Goal: Task Accomplishment & Management: Manage account settings

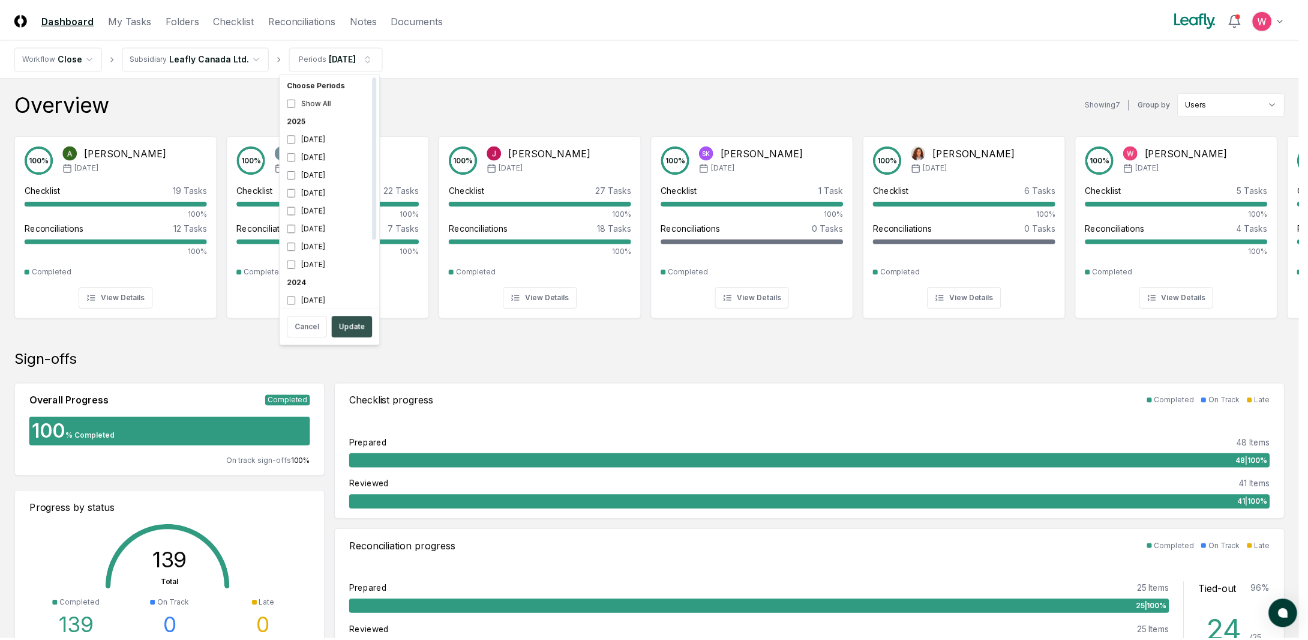
scroll to position [4, 0]
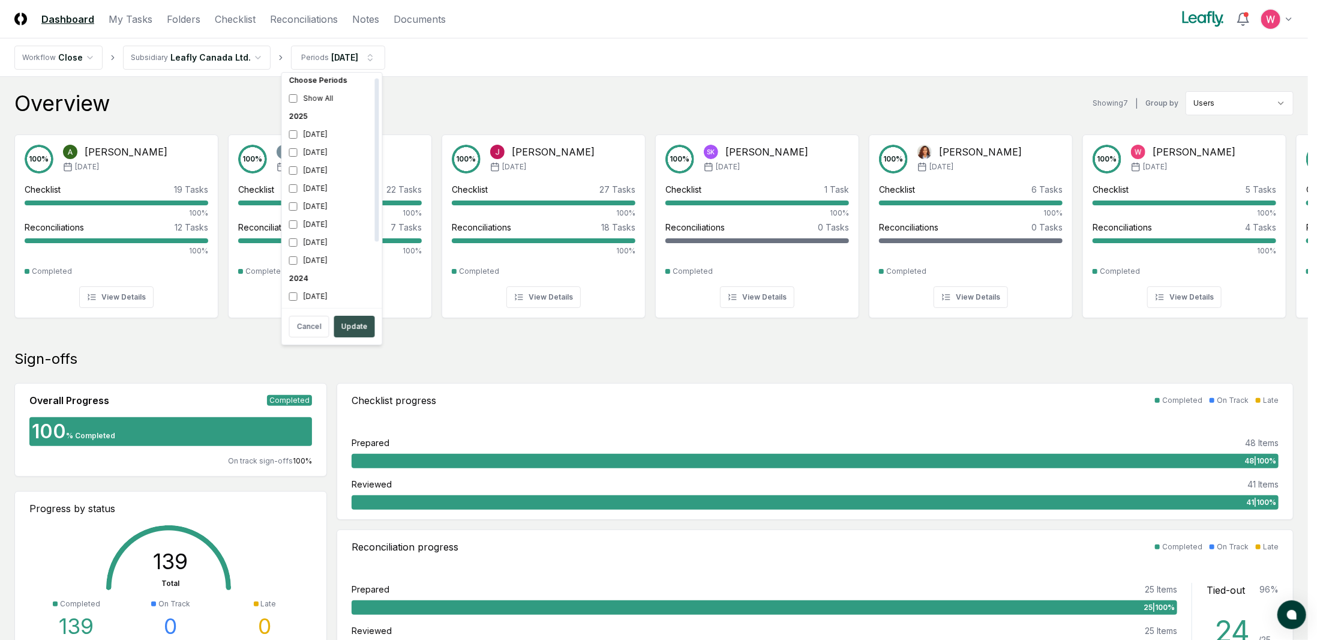
click at [355, 334] on button "Update" at bounding box center [354, 327] width 41 height 22
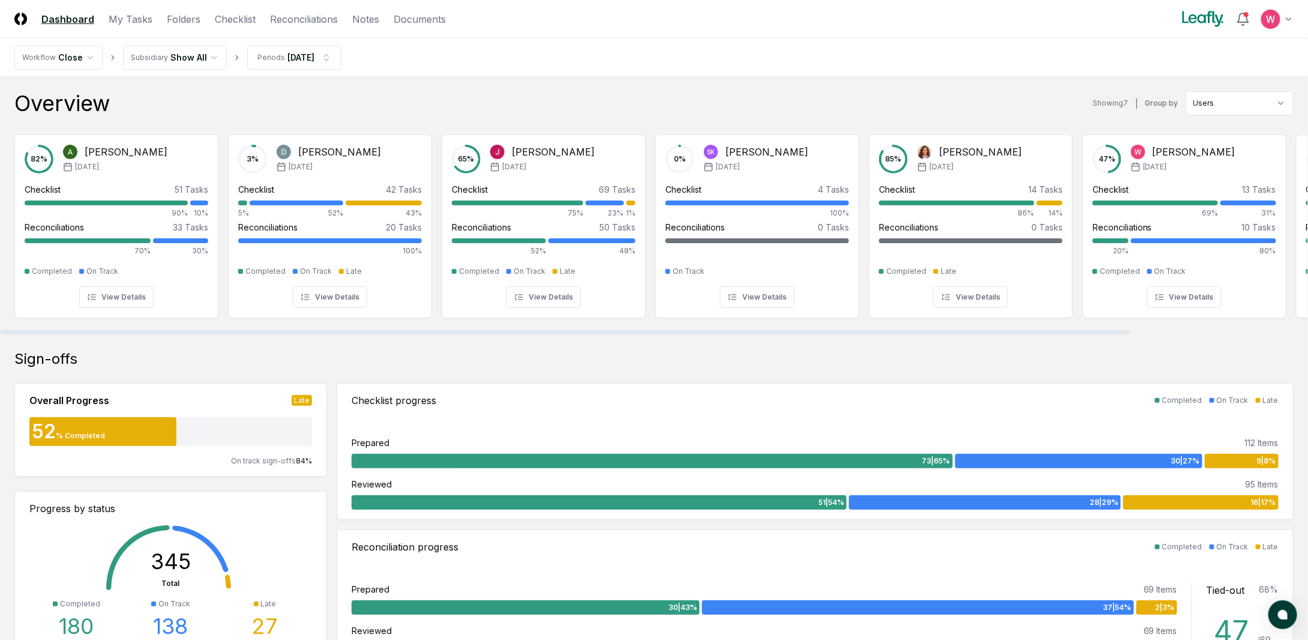
drag, startPoint x: 640, startPoint y: 331, endPoint x: 569, endPoint y: 329, distance: 70.8
click at [569, 330] on div at bounding box center [566, 332] width 1130 height 4
click at [235, 15] on link "Checklist" at bounding box center [235, 19] width 41 height 14
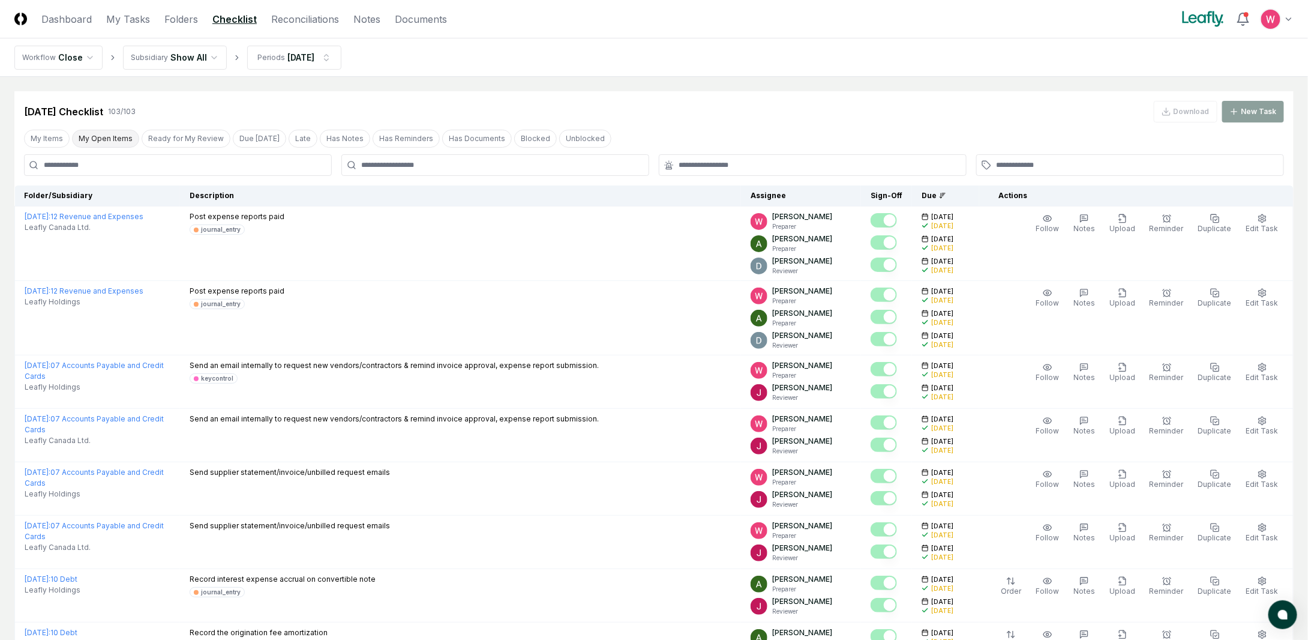
click at [123, 134] on button "My Open Items" at bounding box center [105, 139] width 67 height 18
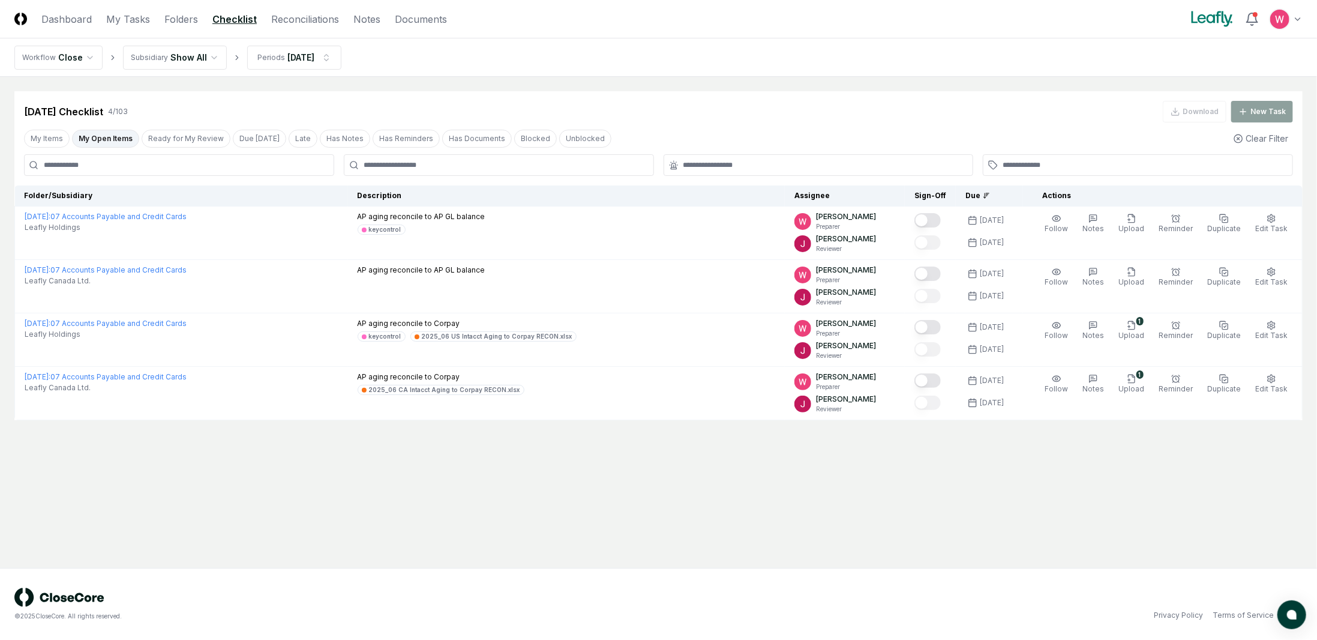
click at [208, 58] on html "CloseCore Dashboard My Tasks Folders Checklist Reconciliations Notes Documents …" at bounding box center [658, 320] width 1317 height 640
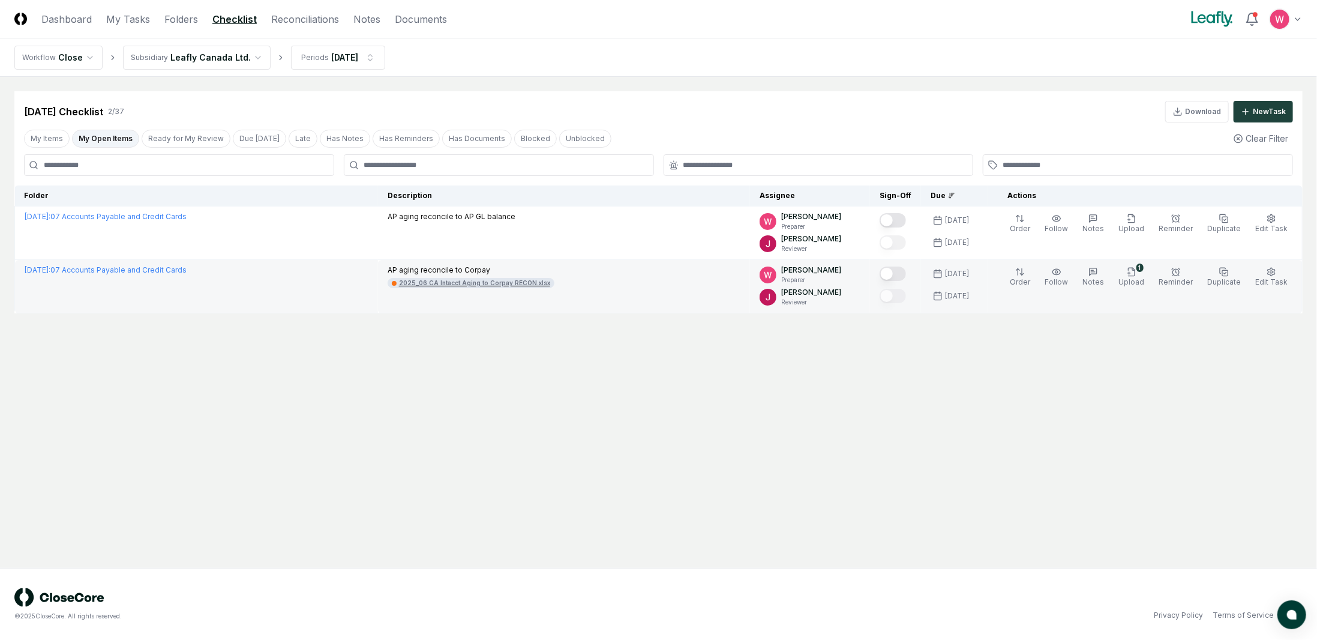
click at [530, 284] on div "2025_06 CA Intacct Aging to Corpay RECON.xlsx" at bounding box center [474, 282] width 151 height 9
click at [1129, 272] on icon "button" at bounding box center [1129, 273] width 0 height 2
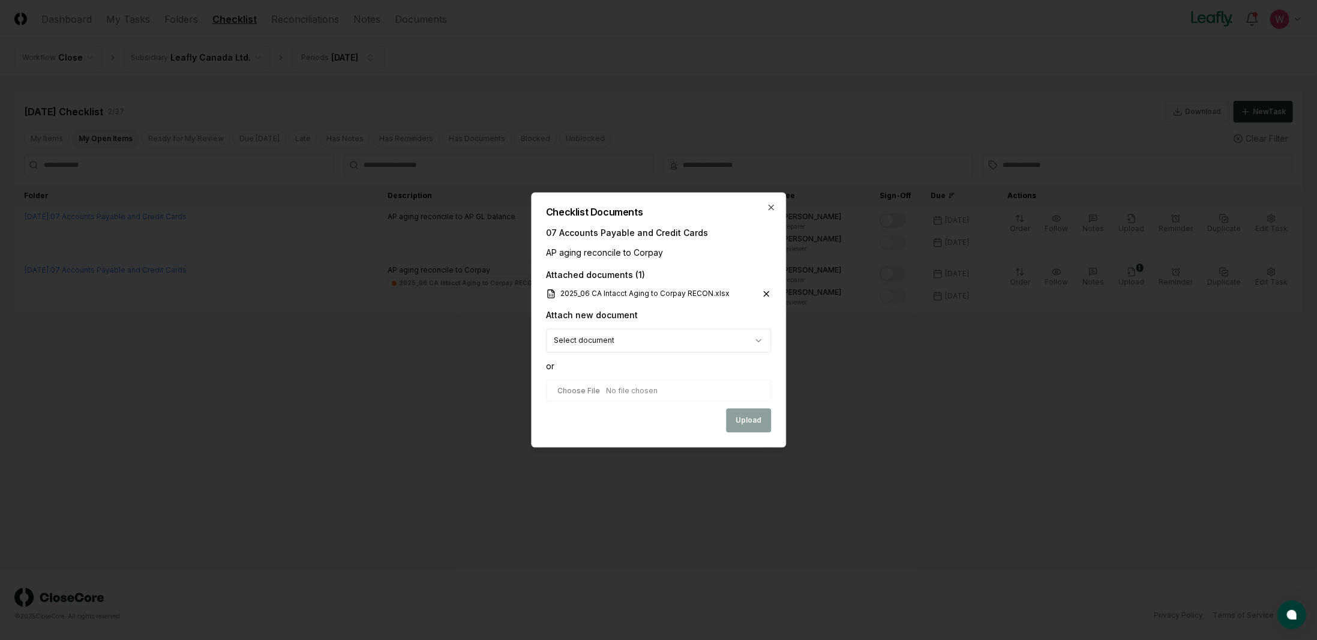
click at [766, 295] on icon at bounding box center [766, 294] width 5 height 5
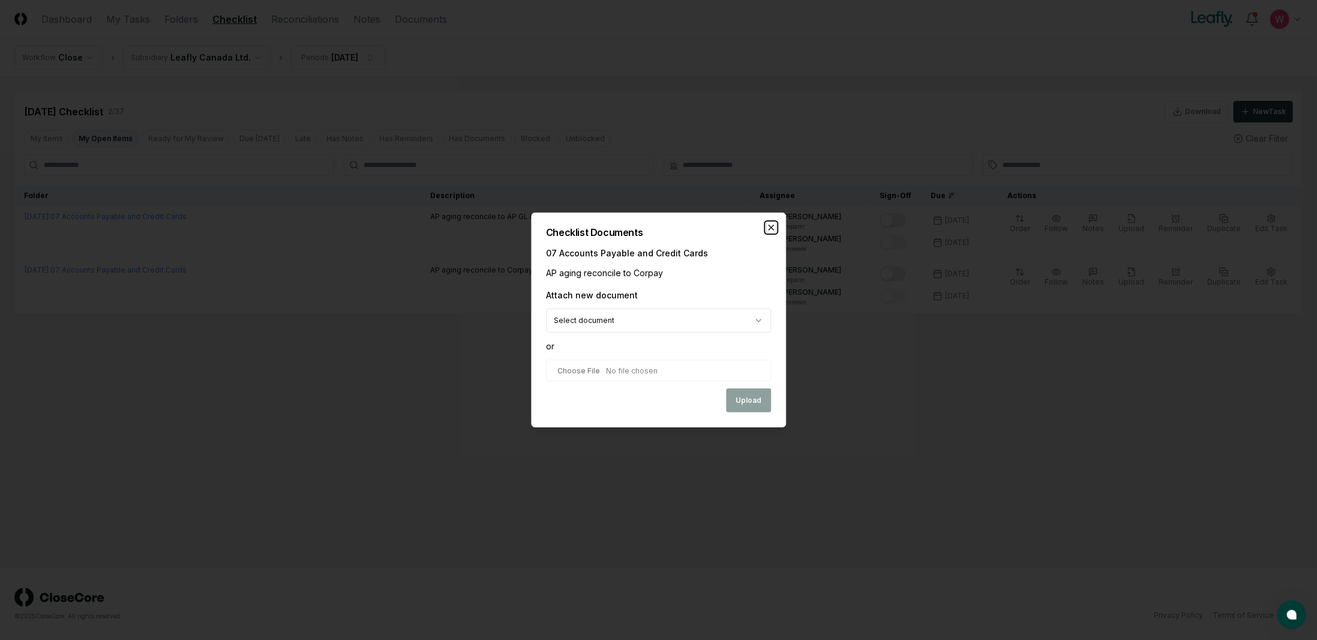
click at [768, 226] on icon "button" at bounding box center [771, 228] width 10 height 10
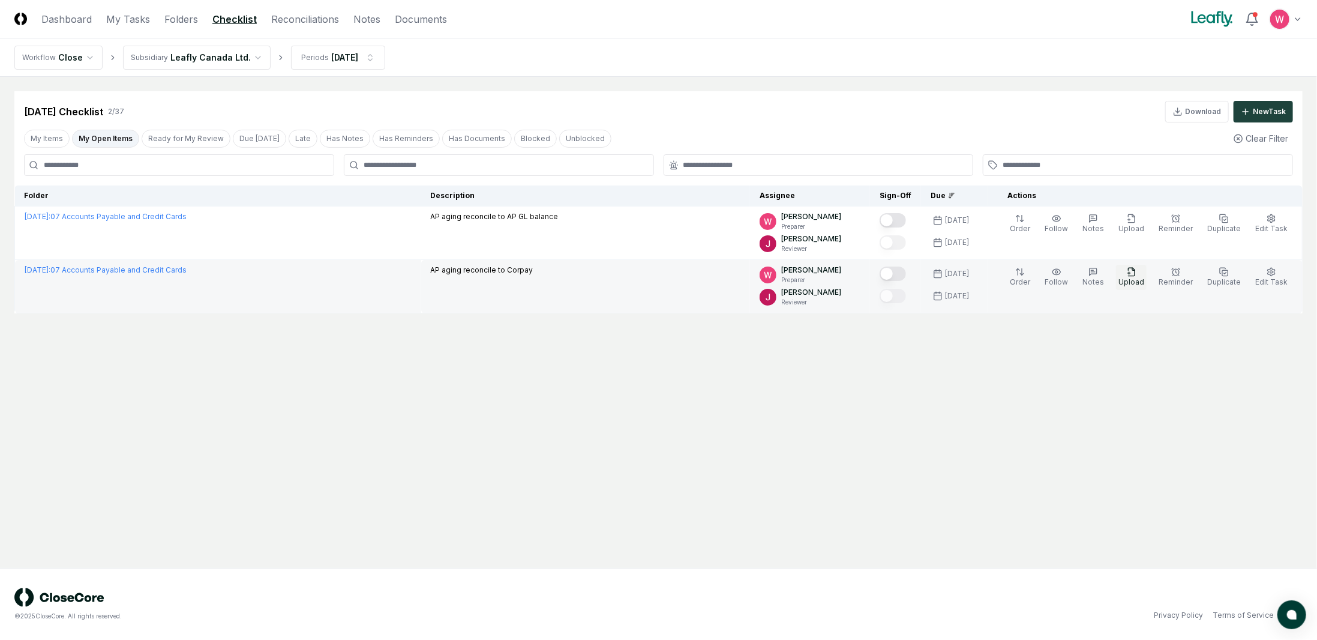
click at [1144, 274] on button "Upload" at bounding box center [1131, 277] width 31 height 25
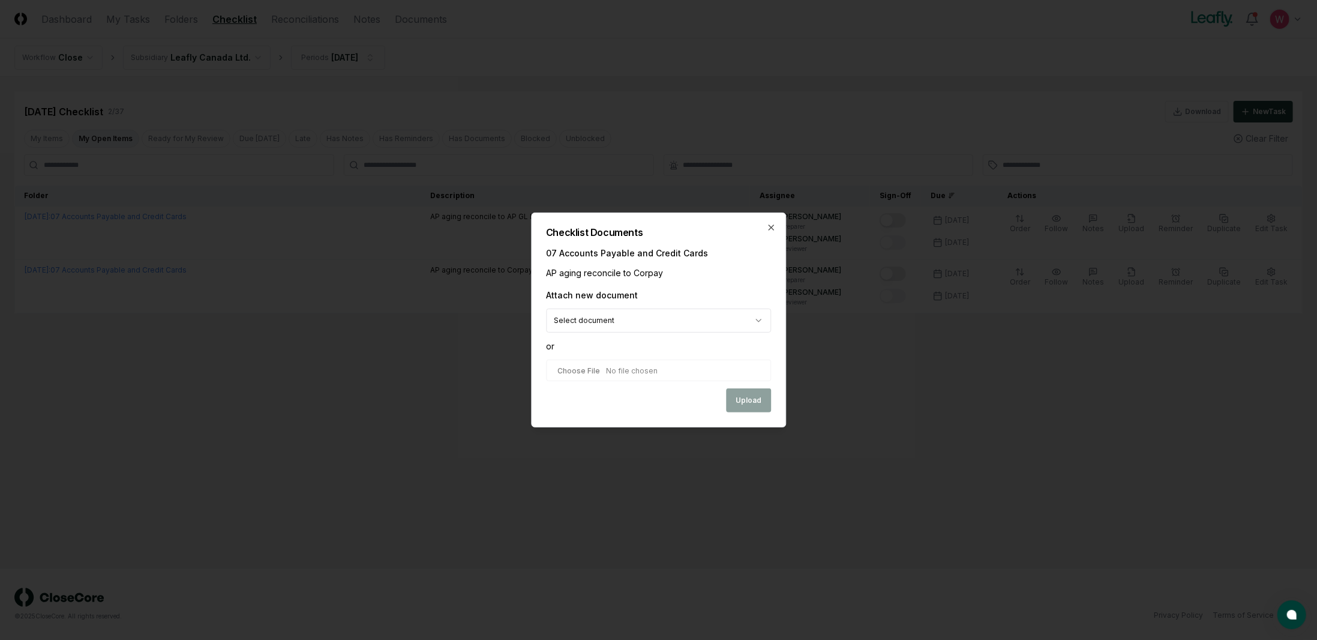
click at [689, 373] on input "file" at bounding box center [658, 370] width 225 height 22
type input "**********"
click at [751, 397] on button "Upload" at bounding box center [748, 401] width 45 height 24
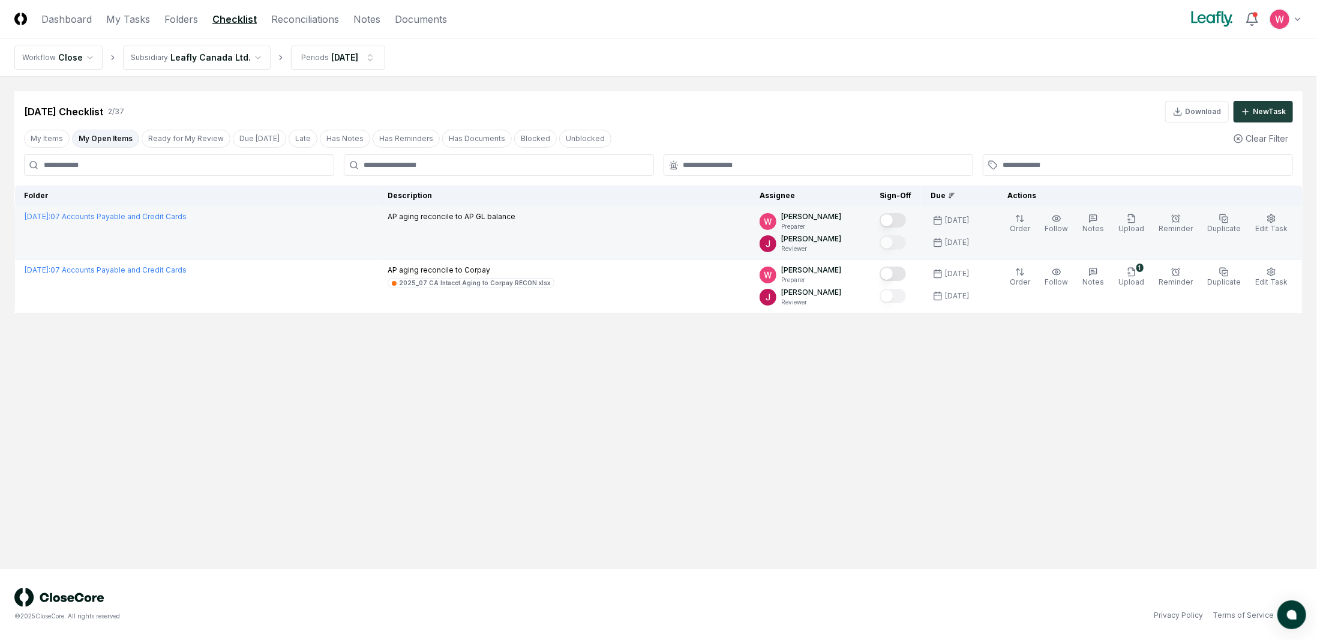
click at [906, 221] on button "Mark complete" at bounding box center [893, 220] width 26 height 14
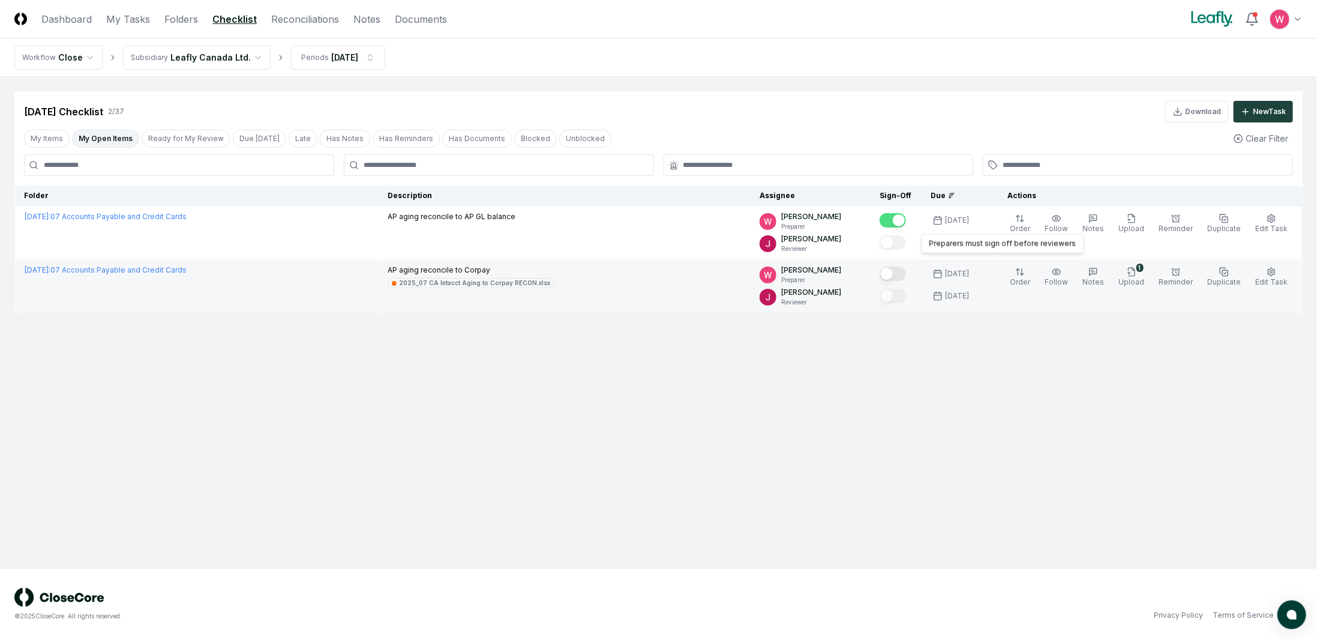
click at [905, 269] on button "Mark complete" at bounding box center [893, 273] width 26 height 14
click at [310, 19] on link "Reconciliations" at bounding box center [305, 19] width 68 height 14
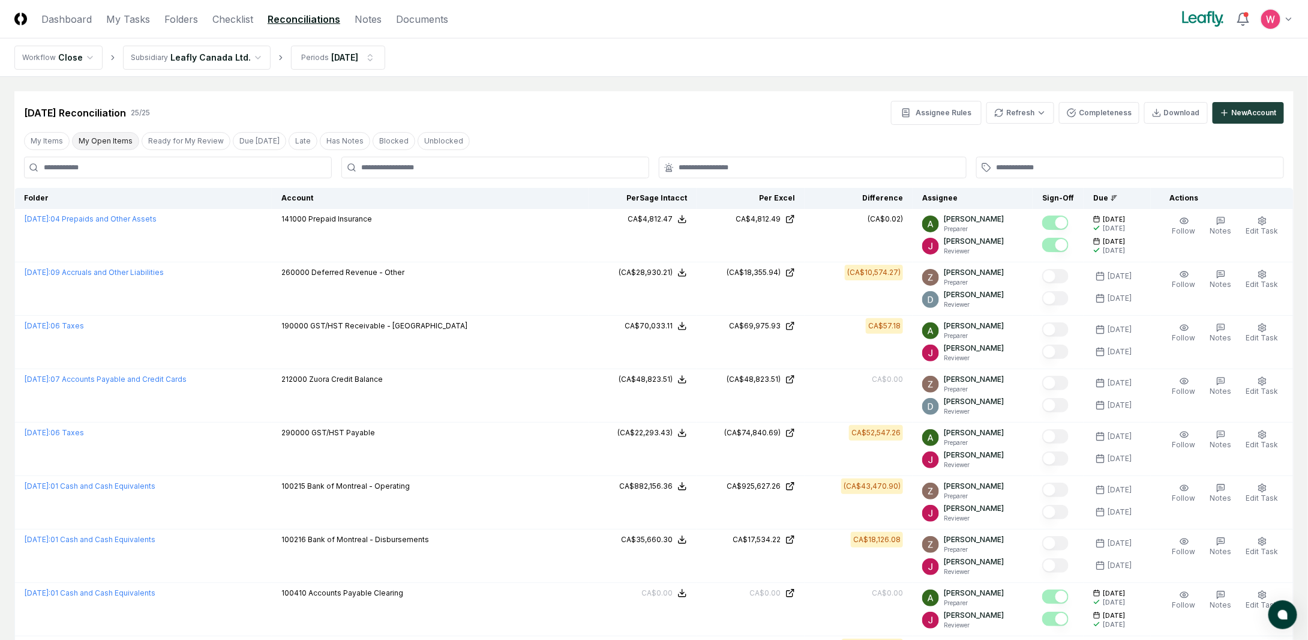
click at [110, 142] on button "My Open Items" at bounding box center [105, 141] width 67 height 18
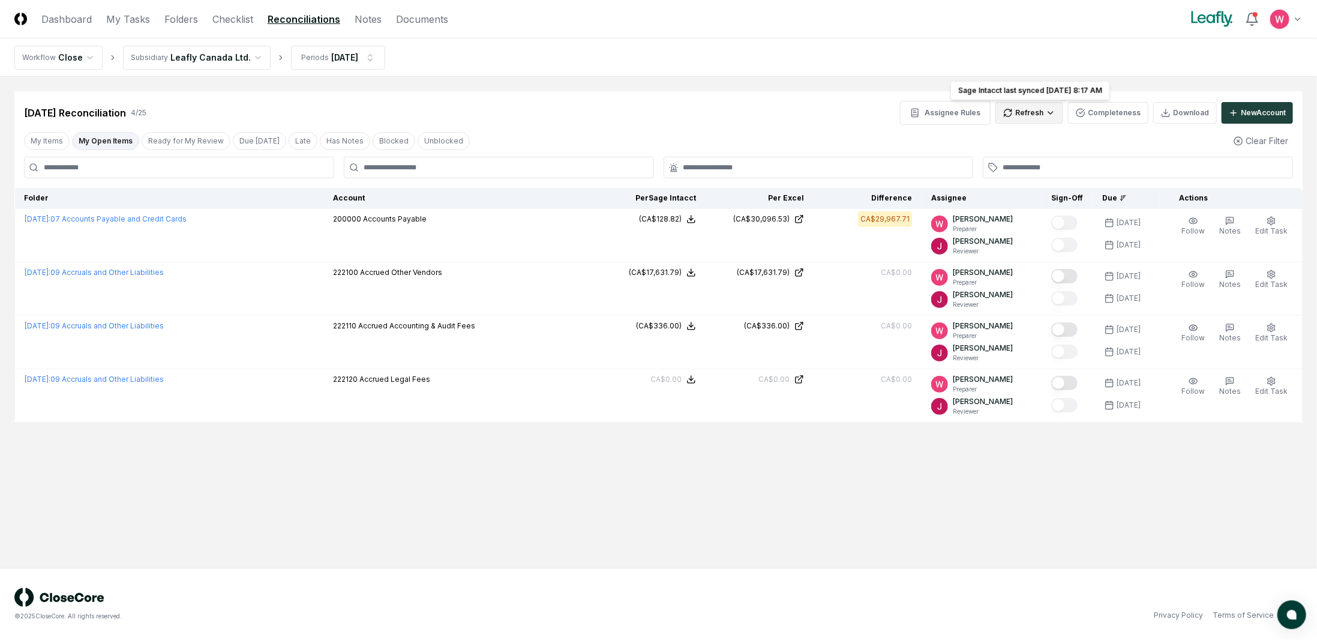
click at [1048, 109] on html "CloseCore Dashboard My Tasks Folders Checklist Reconciliations Notes Documents …" at bounding box center [658, 320] width 1317 height 640
click at [1008, 173] on div "All" at bounding box center [1033, 174] width 71 height 18
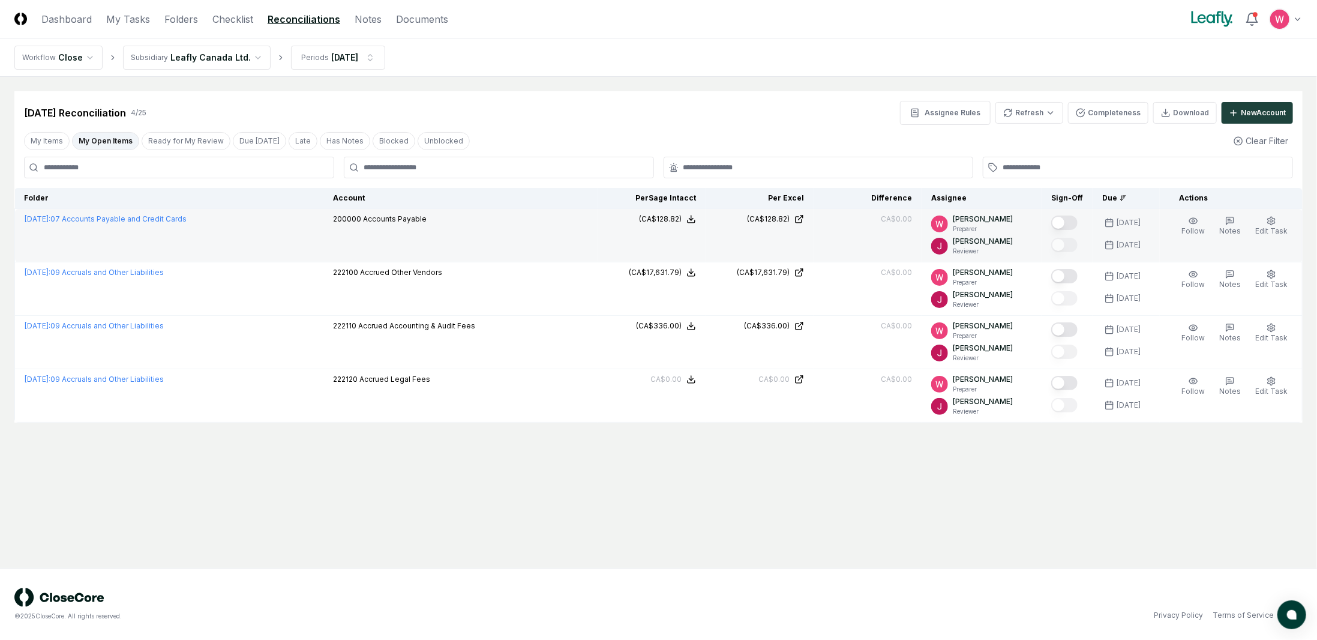
click at [1073, 220] on button "Mark complete" at bounding box center [1064, 222] width 26 height 14
click at [68, 22] on link "Dashboard" at bounding box center [66, 19] width 50 height 14
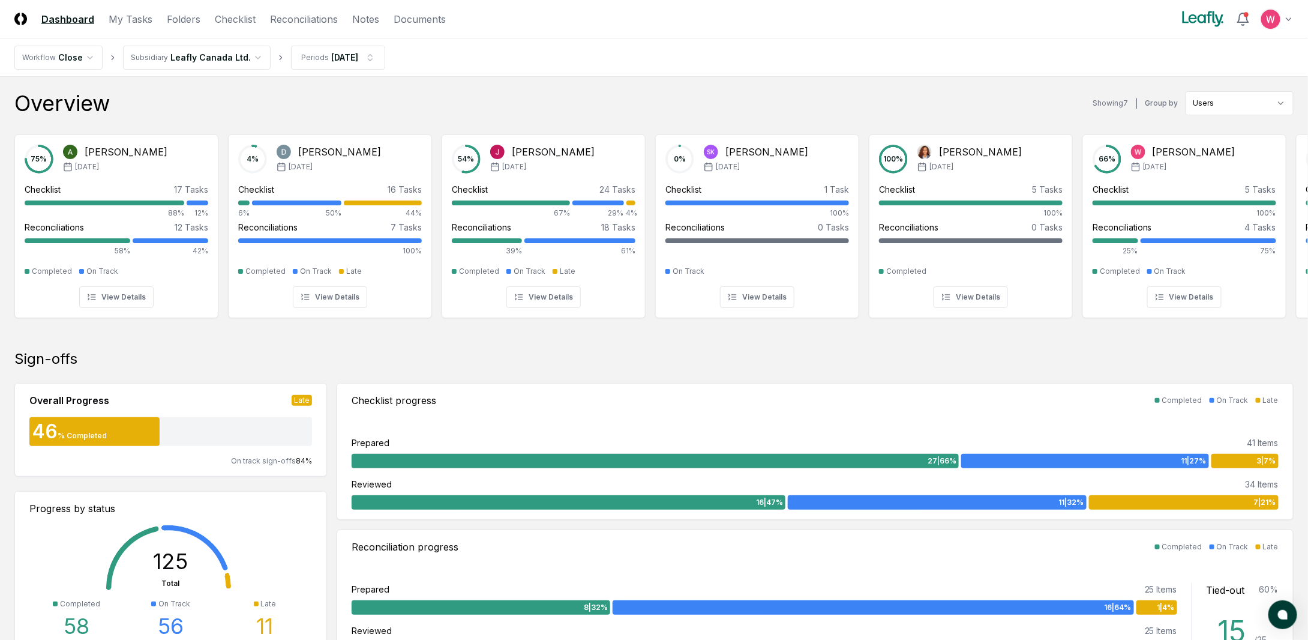
click at [745, 47] on nav "Workflow Close Subsidiary Leafly Canada Ltd. Periods [DATE]" at bounding box center [654, 57] width 1308 height 38
click at [295, 25] on link "Reconciliations" at bounding box center [304, 19] width 68 height 14
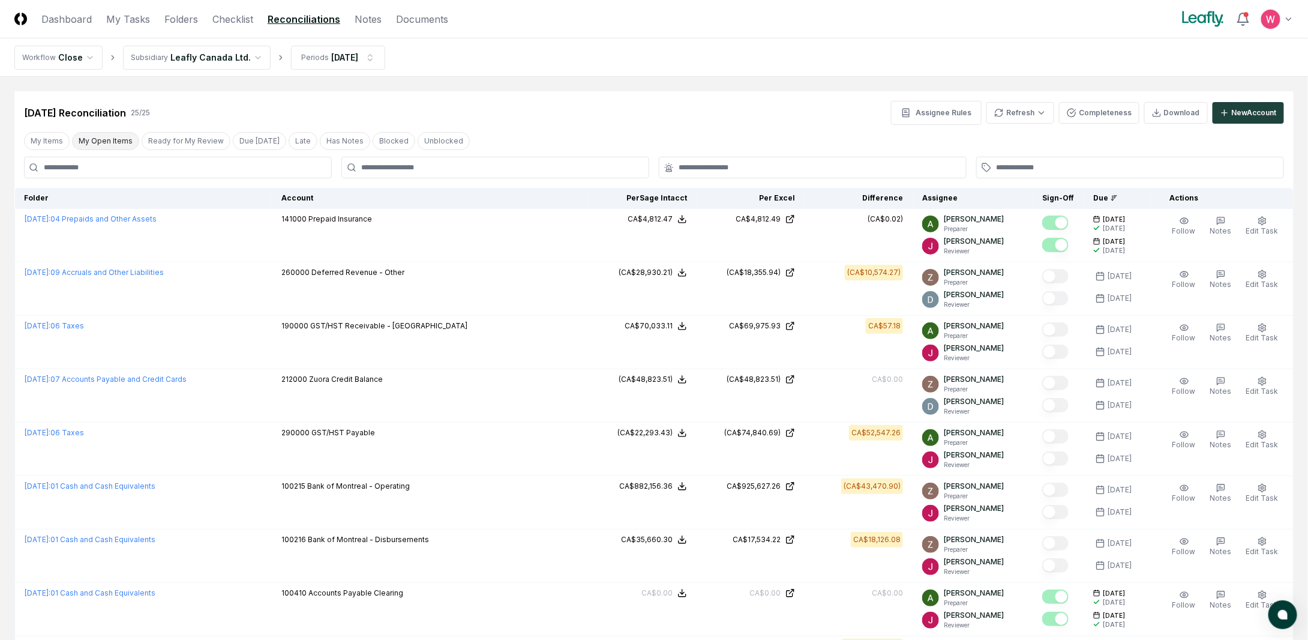
click at [109, 135] on button "My Open Items" at bounding box center [105, 141] width 67 height 18
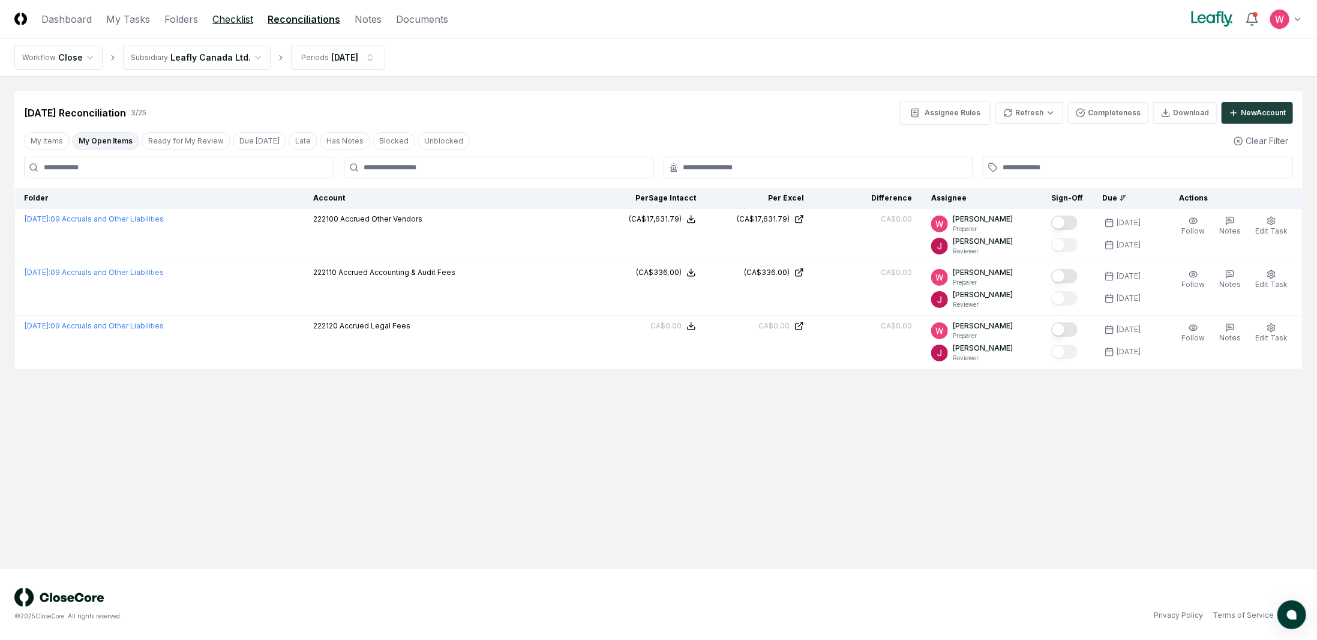
click at [226, 22] on link "Checklist" at bounding box center [232, 19] width 41 height 14
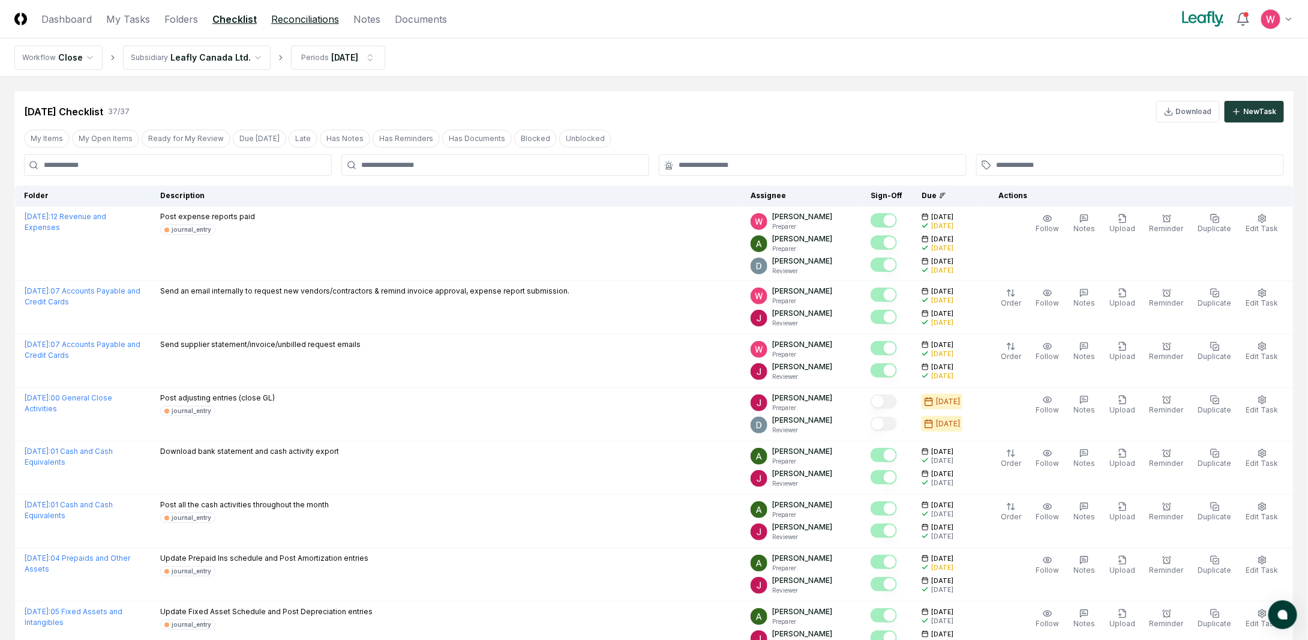
click at [301, 23] on link "Reconciliations" at bounding box center [305, 19] width 68 height 14
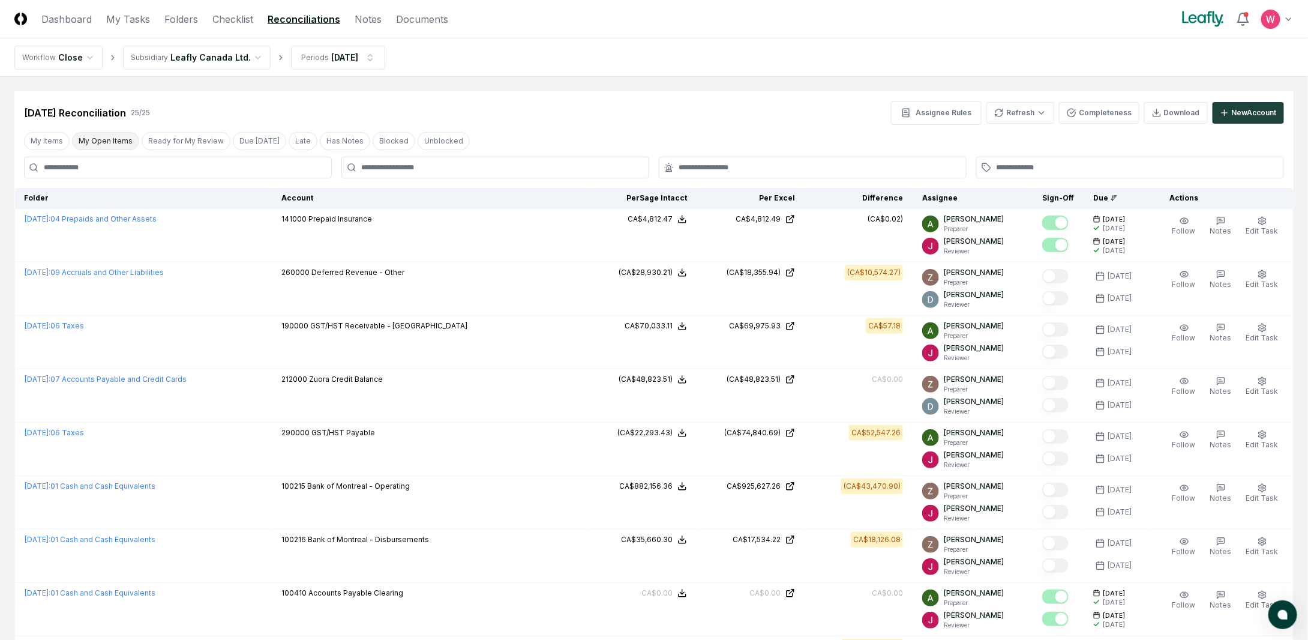
click at [114, 140] on button "My Open Items" at bounding box center [105, 141] width 67 height 18
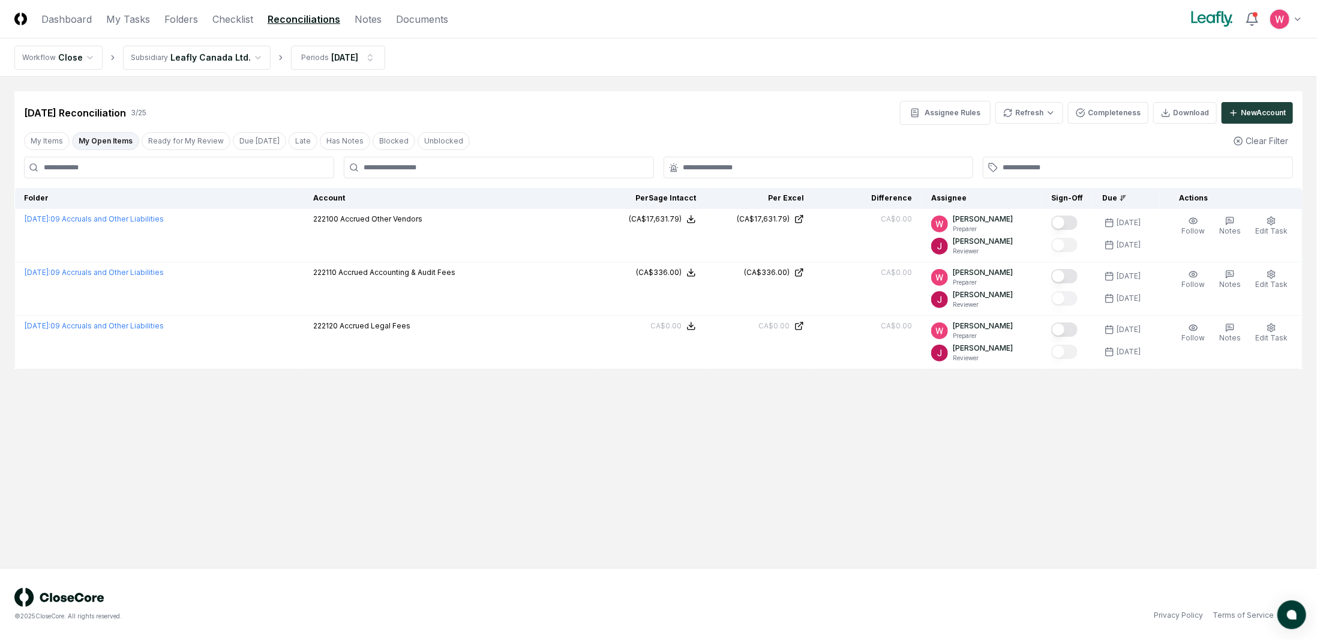
click at [1225, 477] on main "Cancel Reassign [DATE] Reconciliation 3 / 25 Assignee Rules Refresh Completenes…" at bounding box center [658, 322] width 1317 height 491
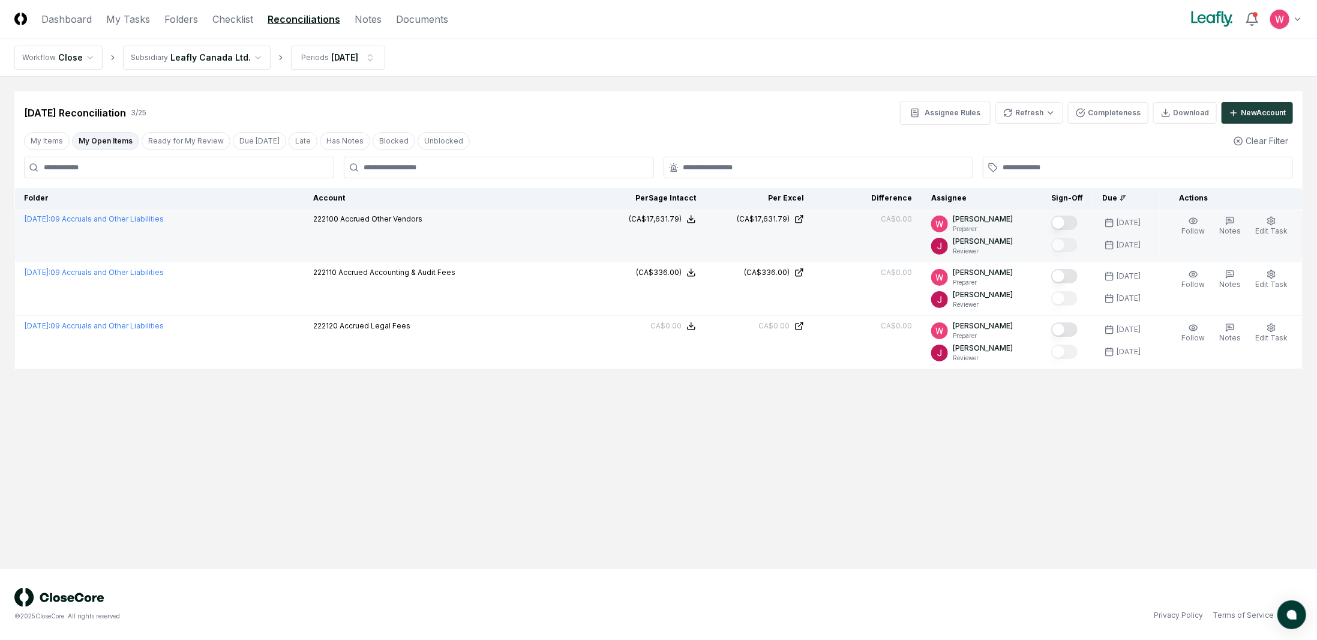
click at [1078, 225] on button "Mark complete" at bounding box center [1064, 222] width 26 height 14
click at [1151, 497] on main "Cancel Reassign [DATE] Reconciliation 3 / 25 Assignee Rules Refresh Completenes…" at bounding box center [658, 322] width 1317 height 491
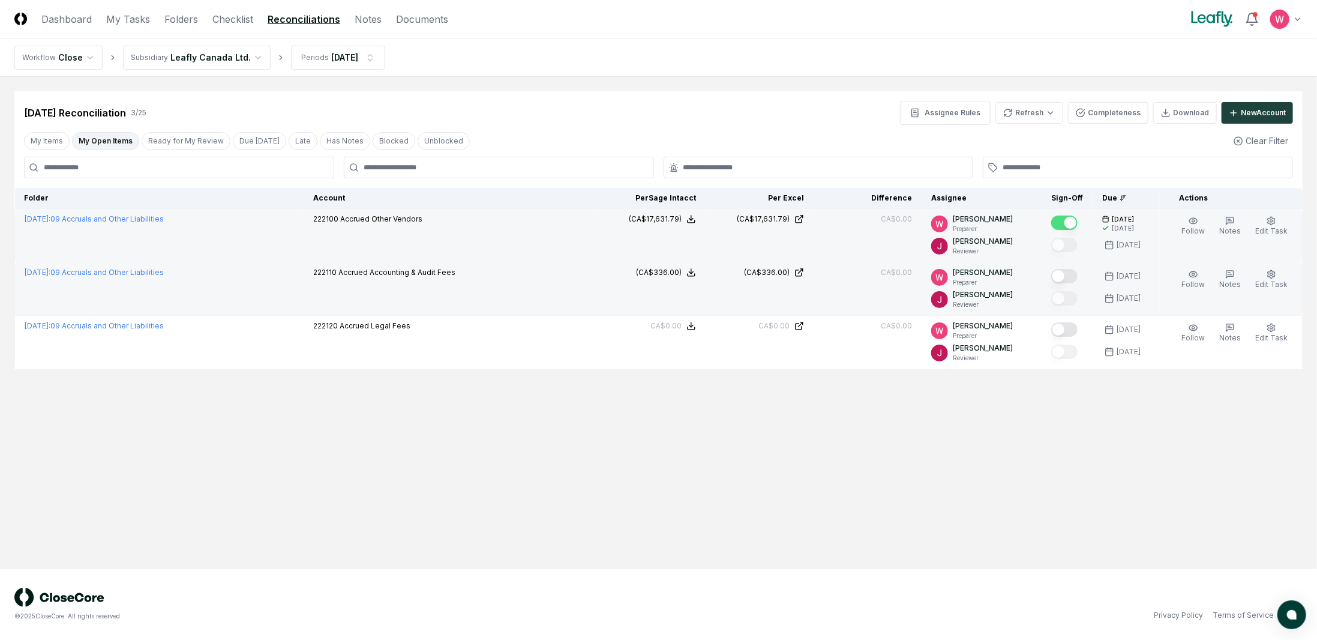
click at [1067, 274] on button "Mark complete" at bounding box center [1064, 276] width 26 height 14
click at [1172, 503] on main "Cancel Reassign [DATE] Reconciliation 3 / 25 Assignee Rules Refresh Completenes…" at bounding box center [658, 322] width 1317 height 491
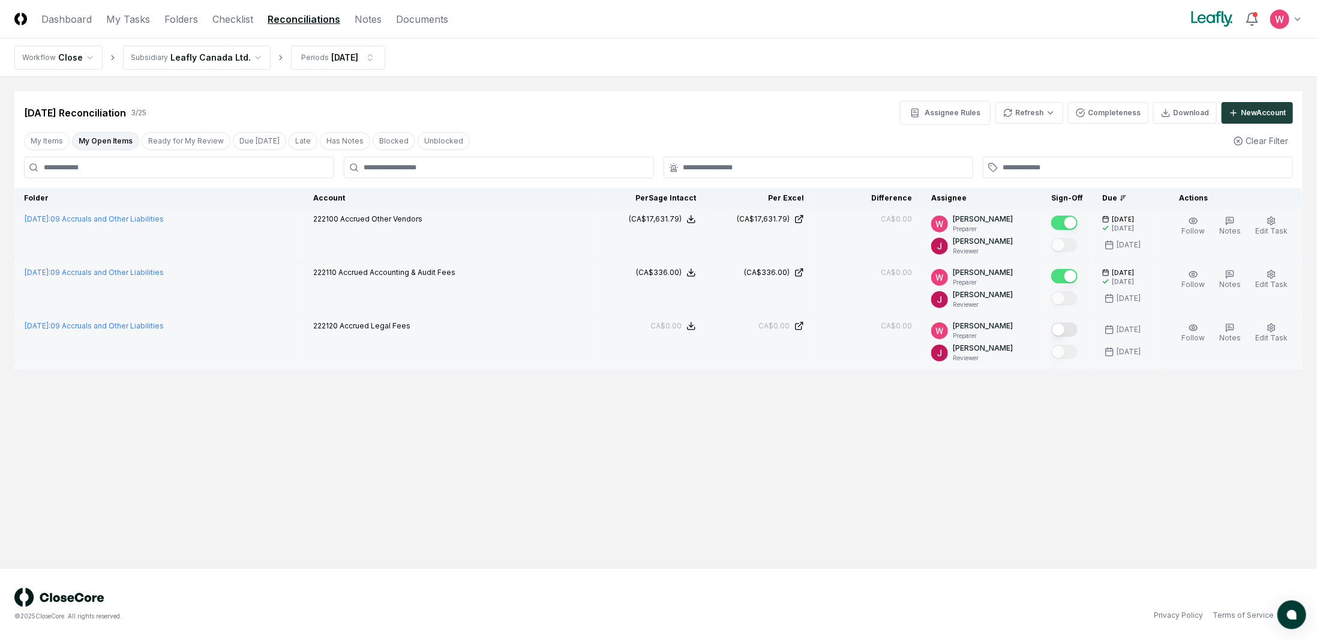
click at [1072, 325] on button "Mark complete" at bounding box center [1064, 329] width 26 height 14
click at [239, 22] on link "Checklist" at bounding box center [232, 19] width 41 height 14
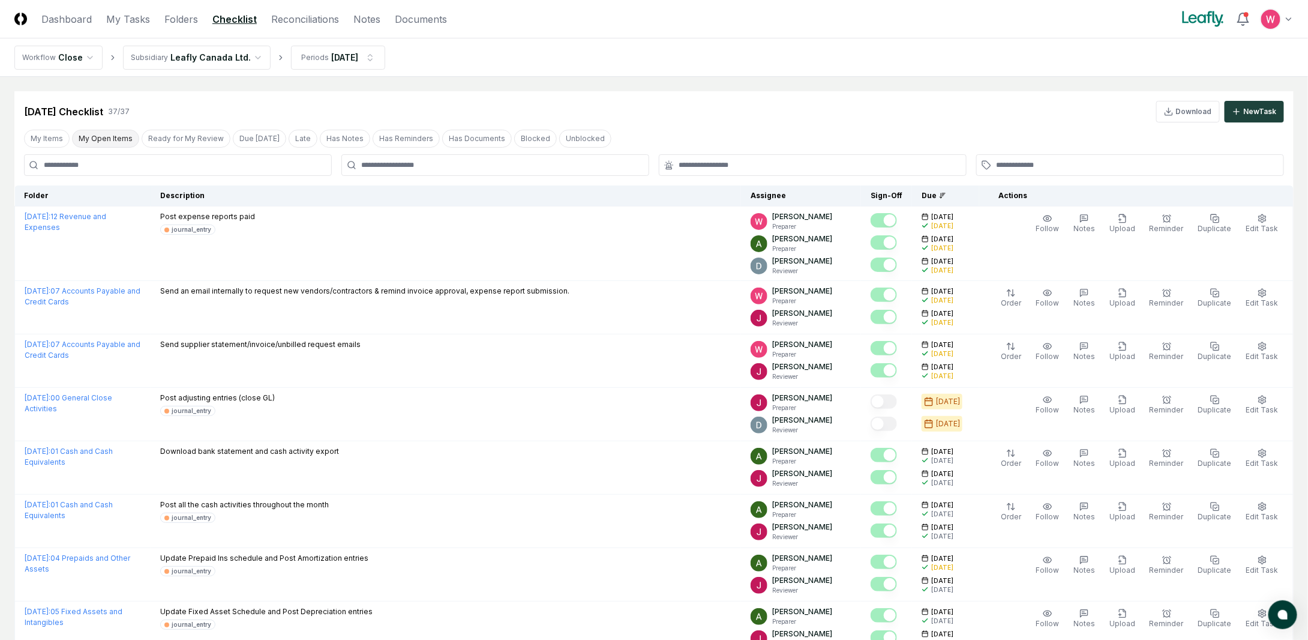
click at [102, 139] on button "My Open Items" at bounding box center [105, 139] width 67 height 18
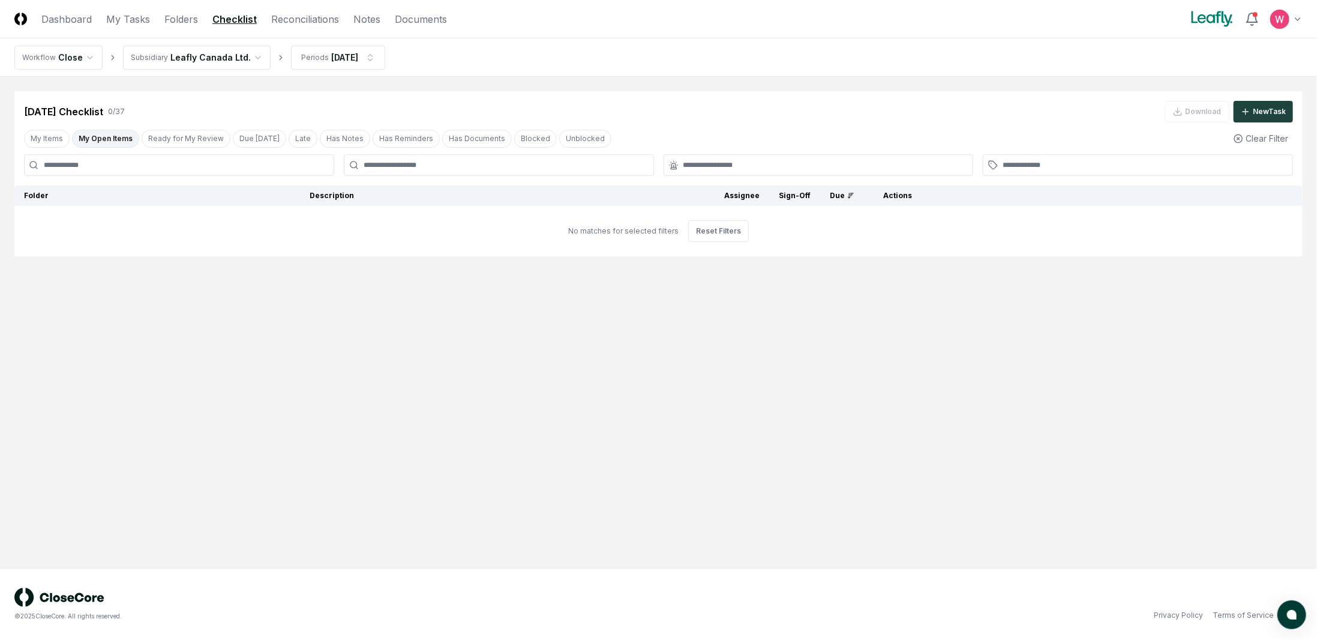
click at [241, 53] on html "CloseCore Dashboard My Tasks Folders Checklist Reconciliations Notes Documents …" at bounding box center [658, 320] width 1317 height 640
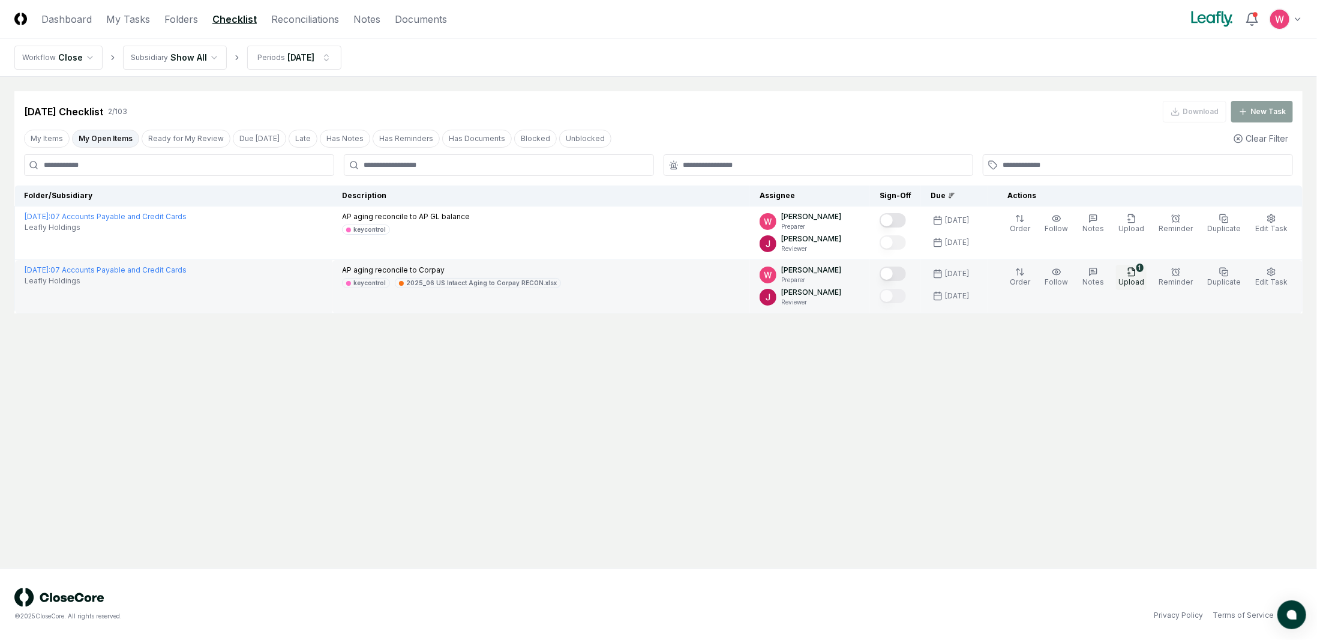
click at [1134, 274] on icon "button" at bounding box center [1132, 272] width 10 height 10
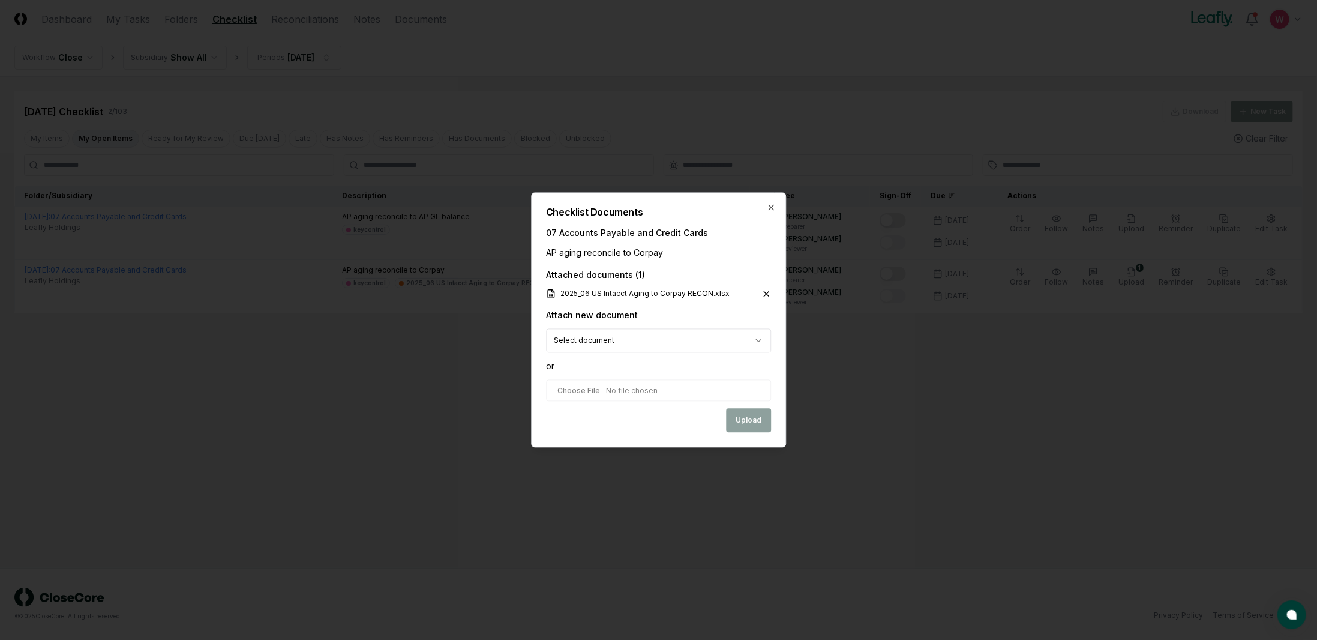
click at [766, 293] on icon at bounding box center [766, 294] width 5 height 5
click at [766, 294] on icon at bounding box center [766, 294] width 5 height 5
click at [768, 206] on icon "button" at bounding box center [771, 208] width 10 height 10
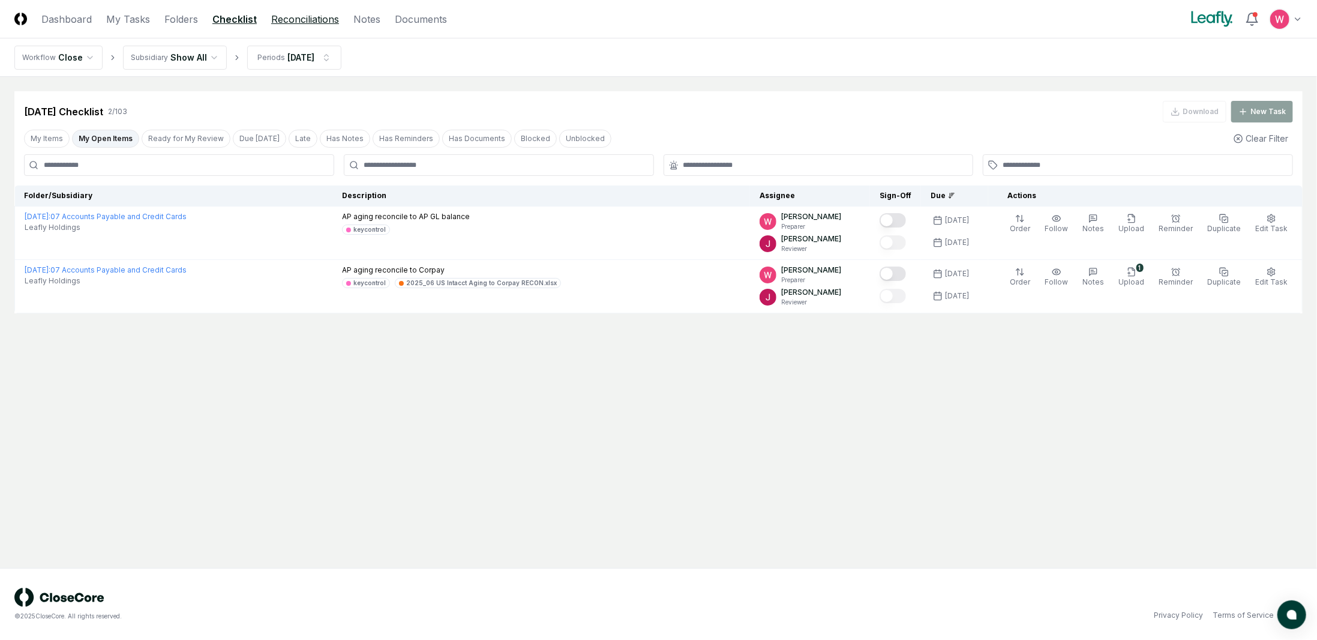
click at [311, 25] on link "Reconciliations" at bounding box center [305, 19] width 68 height 14
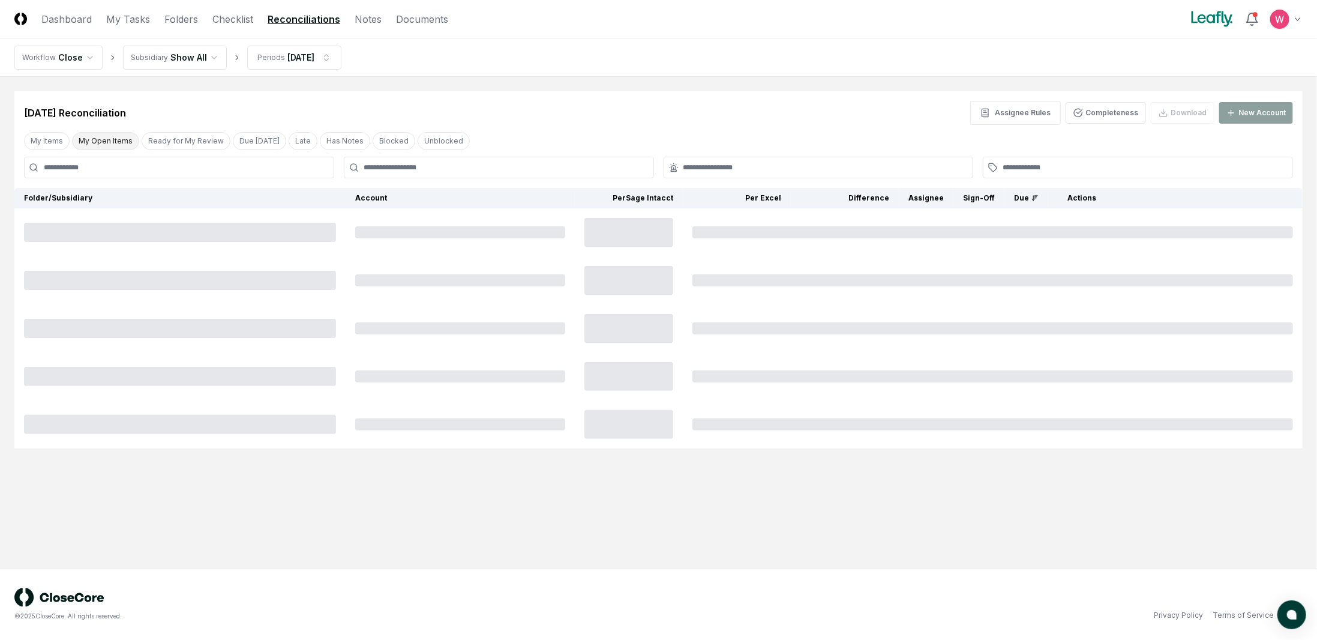
click at [104, 142] on button "My Open Items" at bounding box center [105, 141] width 67 height 18
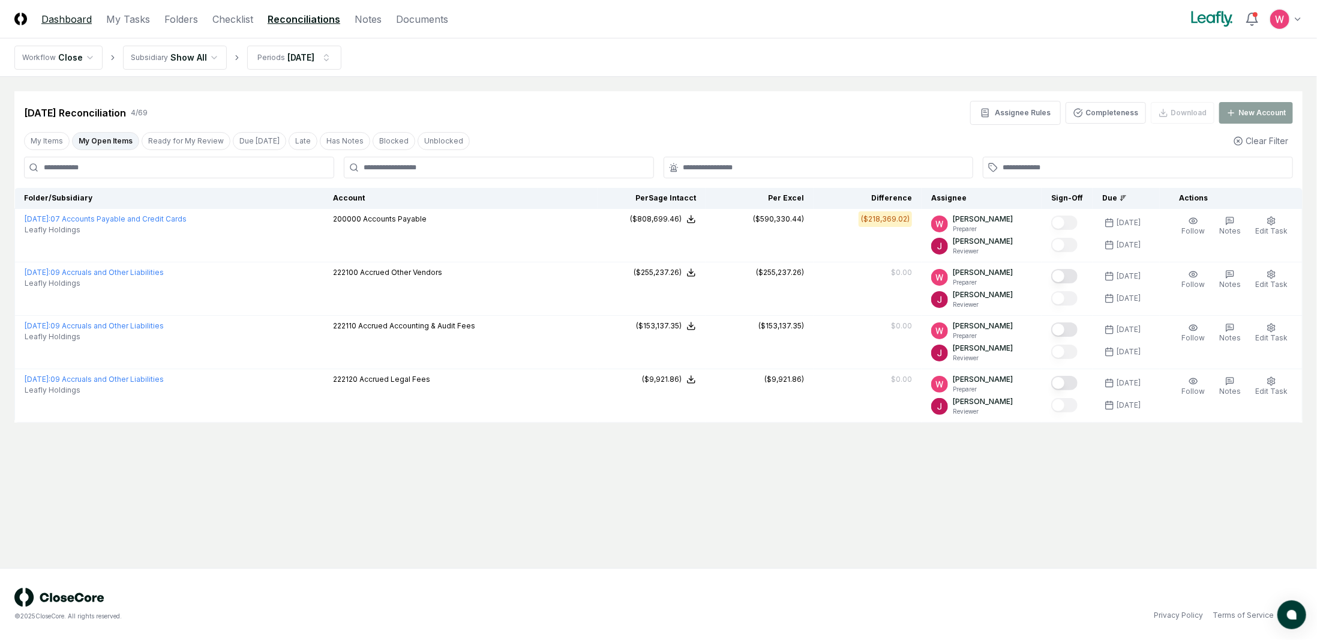
click at [82, 24] on link "Dashboard" at bounding box center [66, 19] width 50 height 14
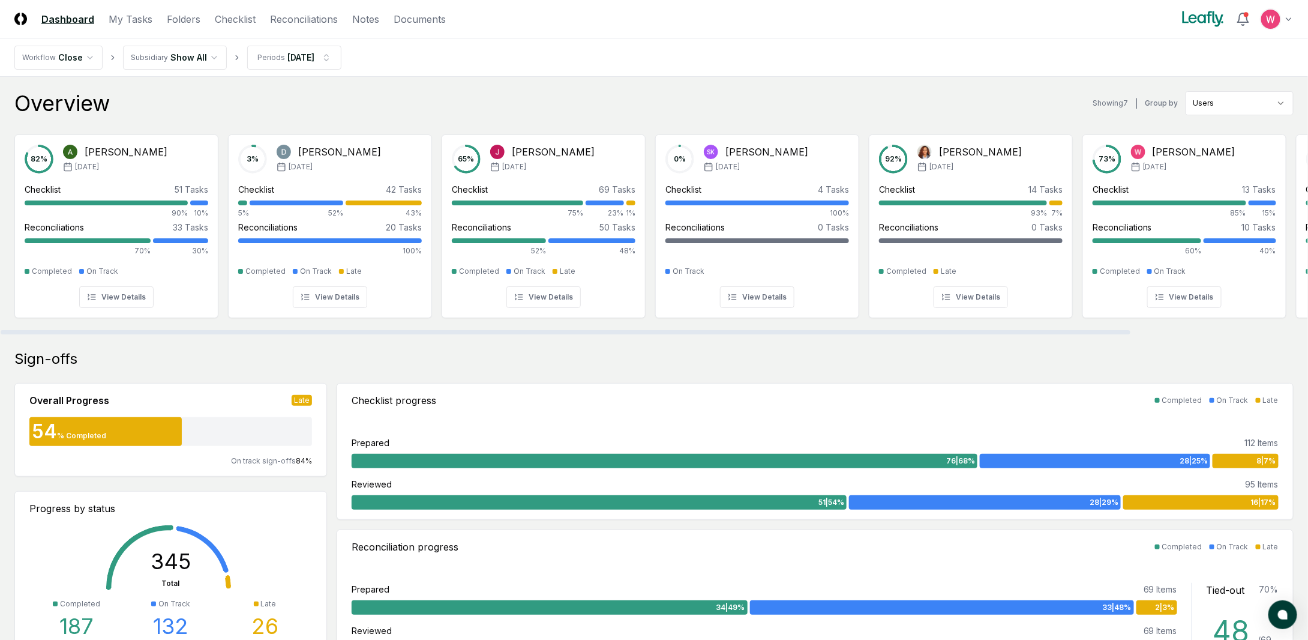
drag, startPoint x: 320, startPoint y: 328, endPoint x: 220, endPoint y: 319, distance: 100.7
click at [220, 330] on div at bounding box center [566, 332] width 1130 height 4
click at [245, 13] on link "Checklist" at bounding box center [235, 19] width 41 height 14
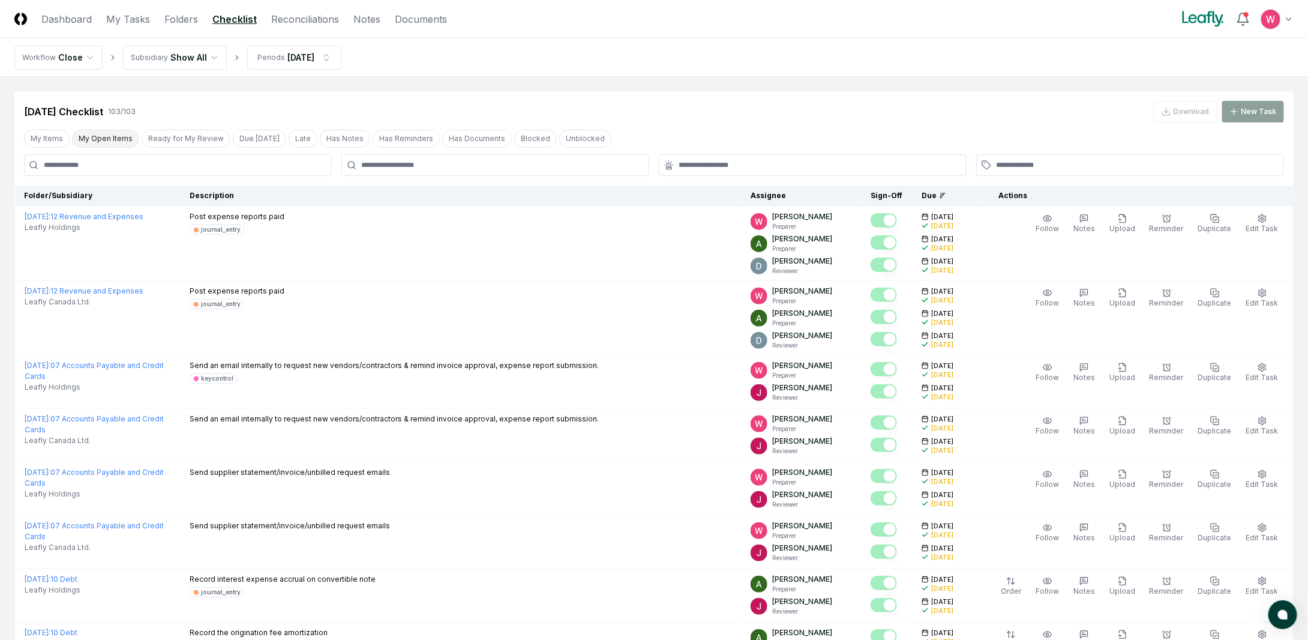
click at [89, 143] on button "My Open Items" at bounding box center [105, 139] width 67 height 18
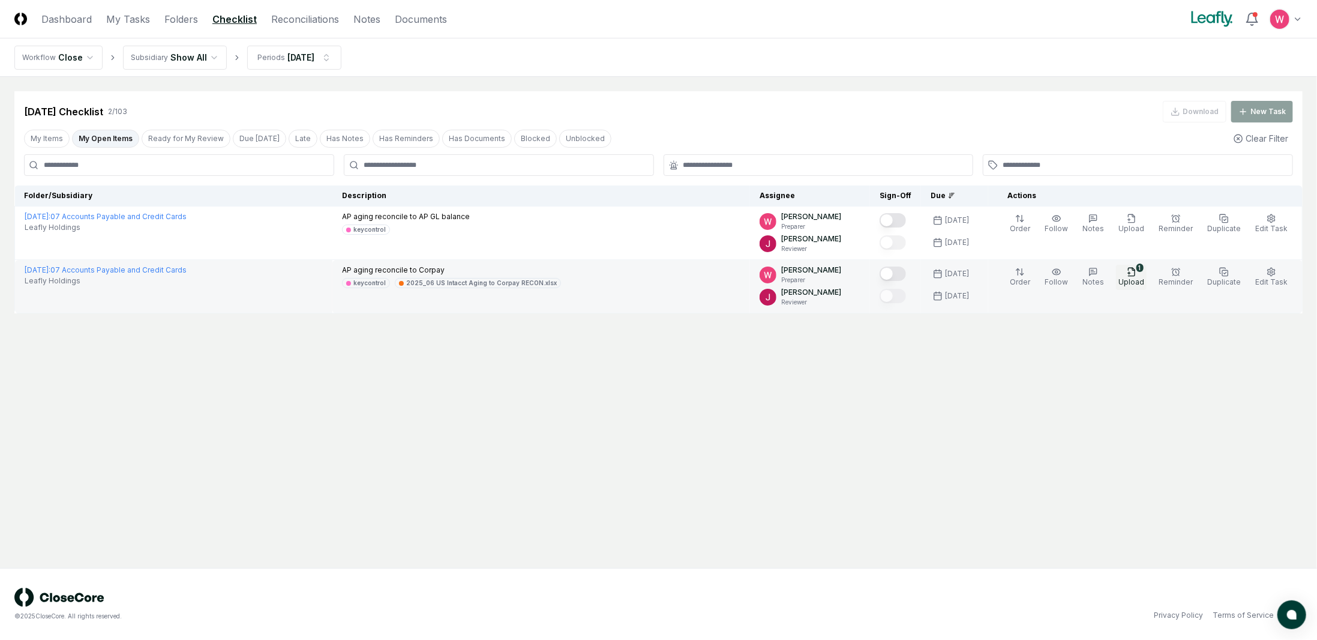
click at [1144, 281] on span "Upload" at bounding box center [1131, 281] width 26 height 9
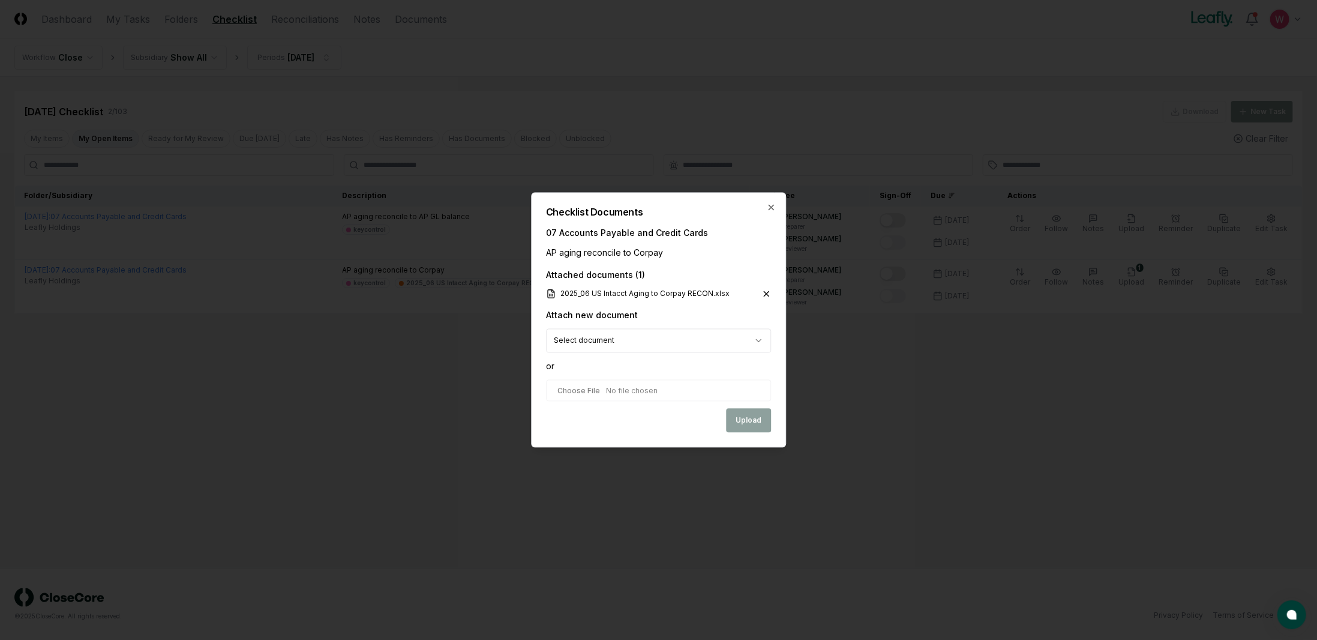
click at [767, 295] on icon at bounding box center [766, 294] width 10 height 10
click at [766, 289] on icon at bounding box center [766, 294] width 10 height 10
click at [771, 208] on icon "button" at bounding box center [771, 208] width 10 height 10
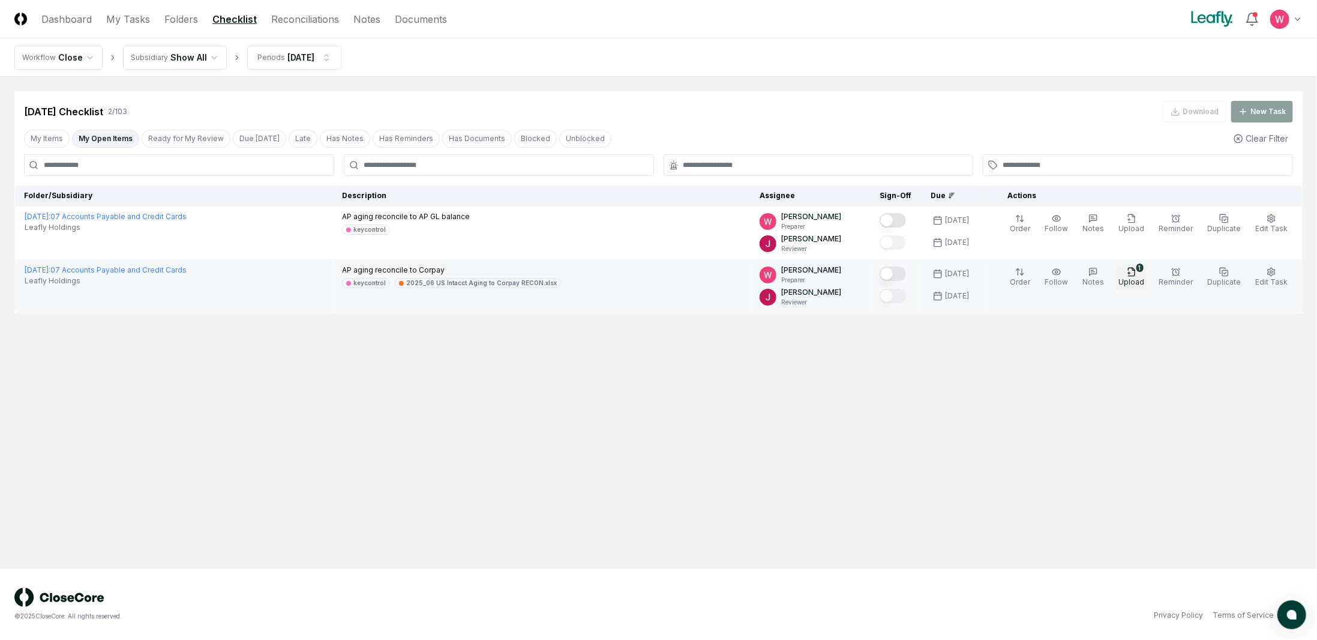
click at [1138, 280] on span "Upload" at bounding box center [1131, 281] width 26 height 9
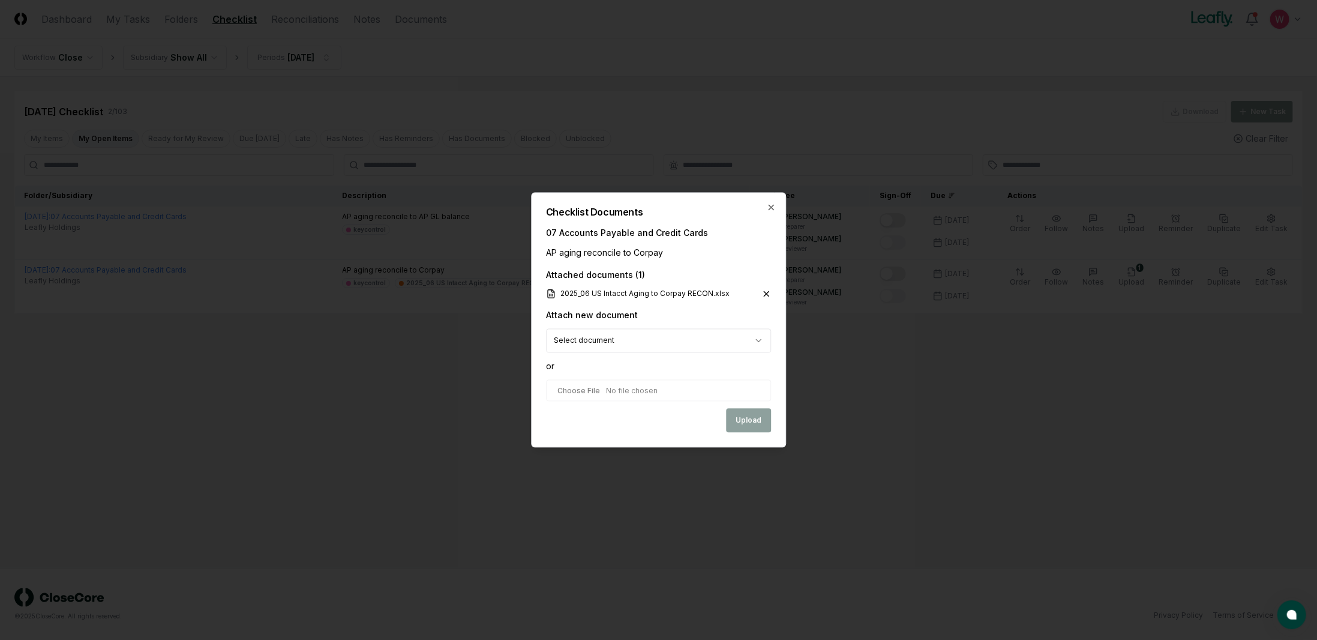
click at [653, 386] on input "file" at bounding box center [658, 391] width 225 height 22
type input "**********"
click at [750, 422] on button "Upload" at bounding box center [748, 421] width 45 height 24
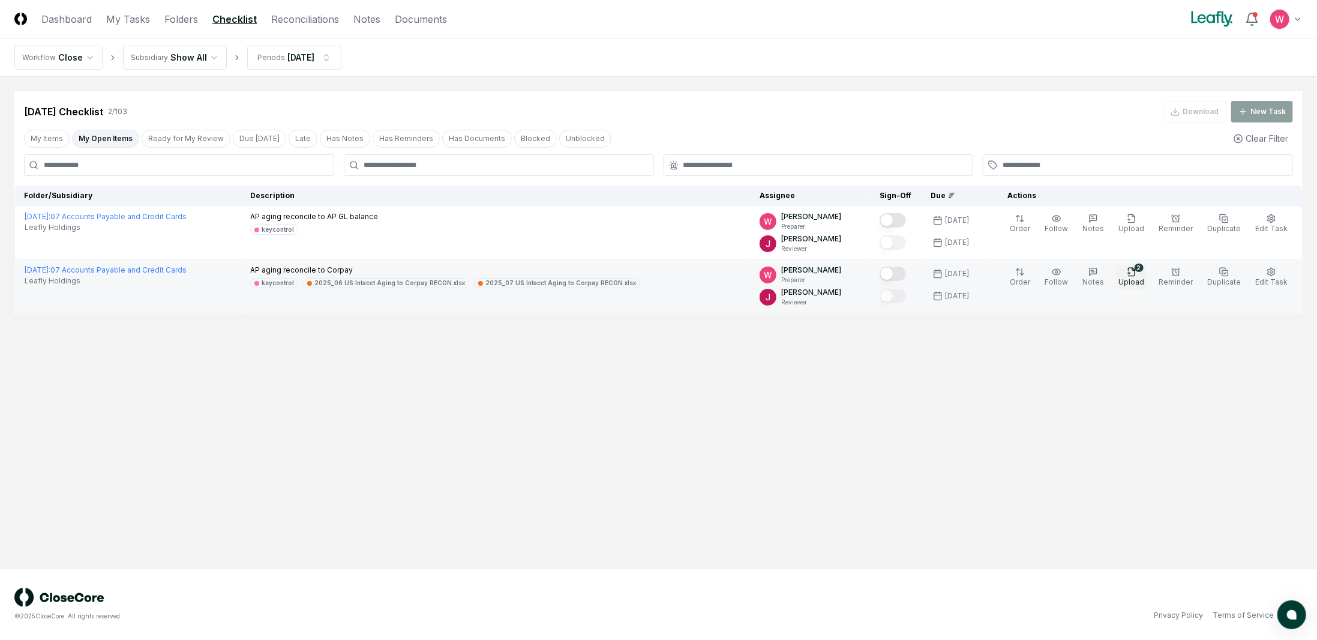
click at [1145, 275] on button "2 Upload" at bounding box center [1131, 277] width 31 height 25
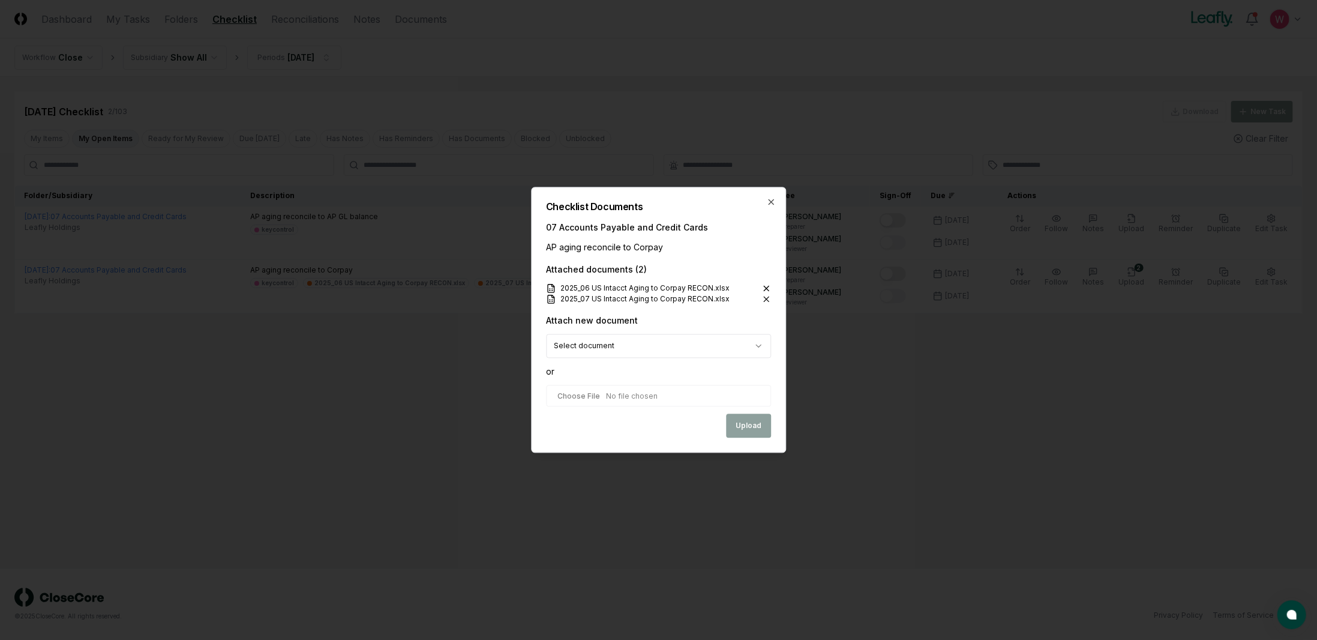
click at [767, 285] on icon at bounding box center [766, 289] width 10 height 10
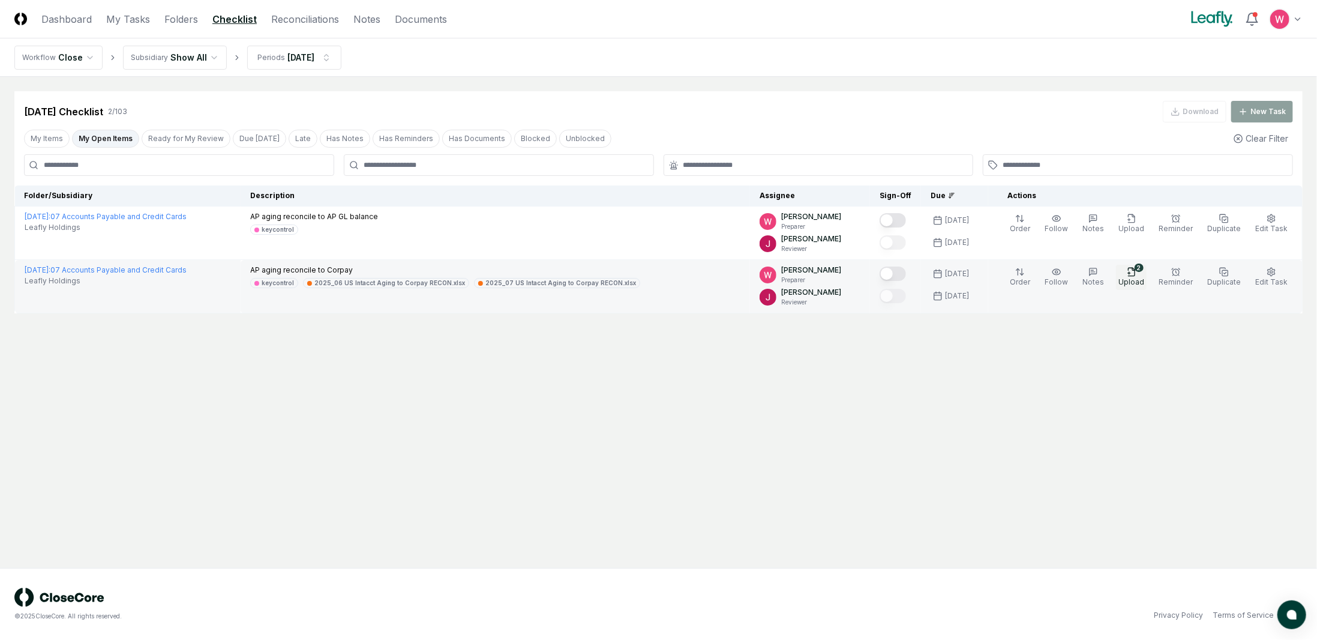
click at [1141, 277] on span "Upload" at bounding box center [1131, 281] width 26 height 9
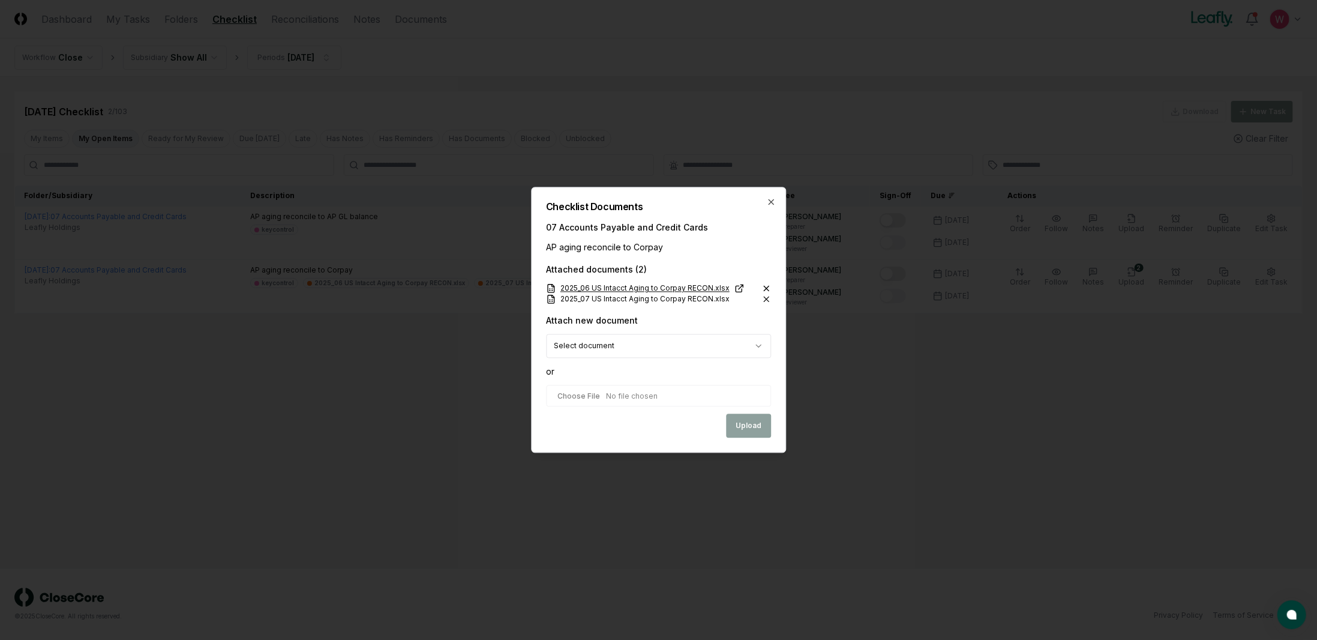
click at [719, 287] on link "2025_06 US Intacct Aging to Corpay RECON.xlsx" at bounding box center [645, 288] width 198 height 11
click at [767, 284] on icon at bounding box center [766, 289] width 10 height 10
click at [741, 356] on body "CloseCore Dashboard My Tasks Folders Checklist Reconciliations Notes Documents …" at bounding box center [658, 320] width 1317 height 640
click at [772, 205] on body "CloseCore Dashboard My Tasks Folders Checklist Reconciliations Notes Documents …" at bounding box center [658, 320] width 1317 height 640
click at [772, 206] on icon "button" at bounding box center [771, 202] width 10 height 10
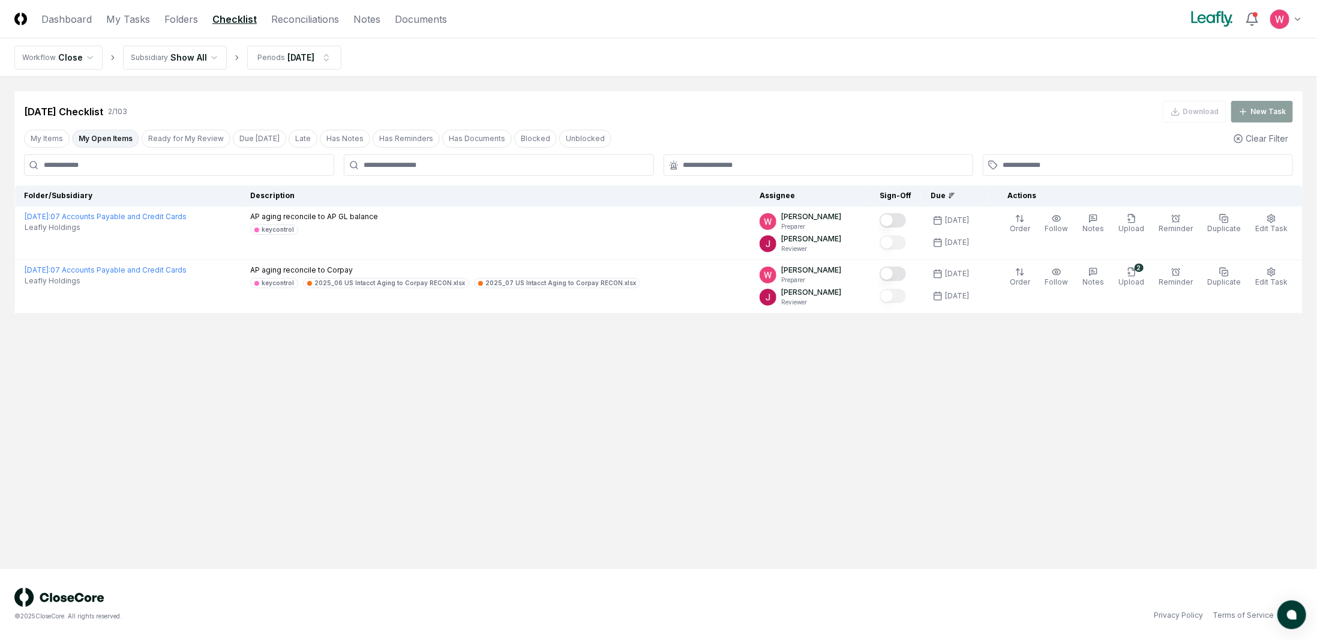
click at [938, 425] on main "Cancel Reassign Jul 2025 Checklist 2 / 103 Download New Task My Items My Open I…" at bounding box center [658, 322] width 1317 height 491
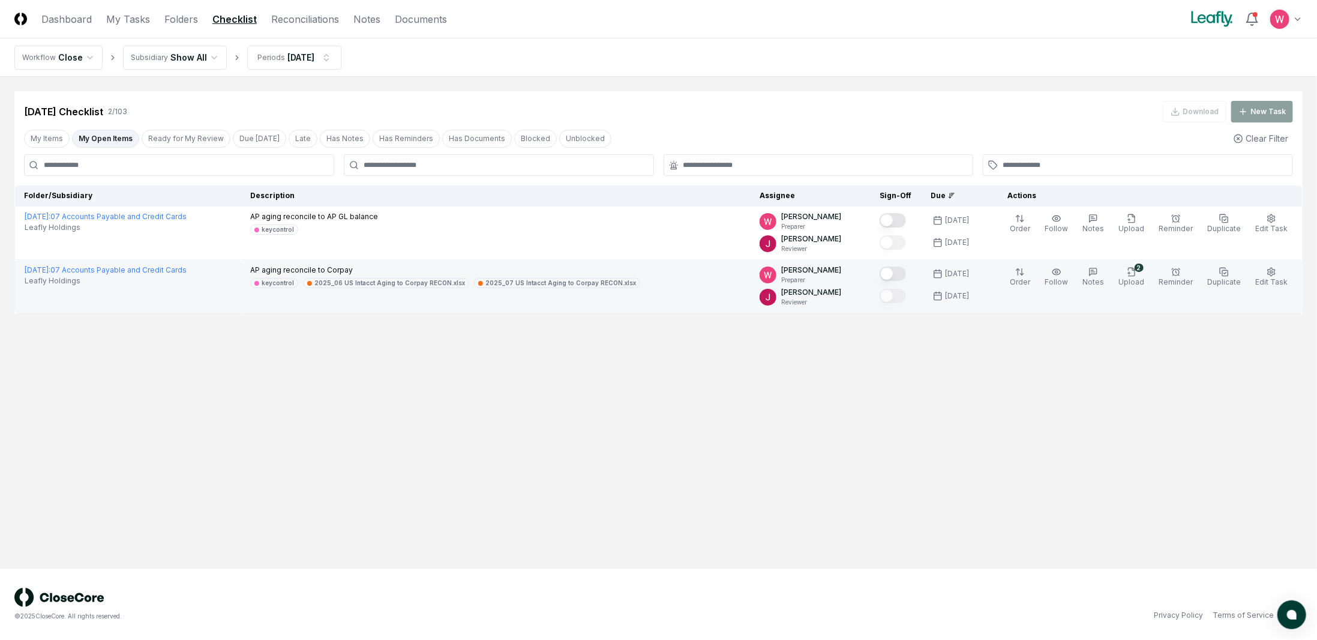
click at [906, 272] on button "Mark complete" at bounding box center [893, 273] width 26 height 14
click at [120, 148] on div "My Items My Open Items Ready for My Review Due Today Late Has Notes Has Reminde…" at bounding box center [658, 138] width 1288 height 22
click at [115, 143] on button "My Open Items" at bounding box center [105, 139] width 67 height 18
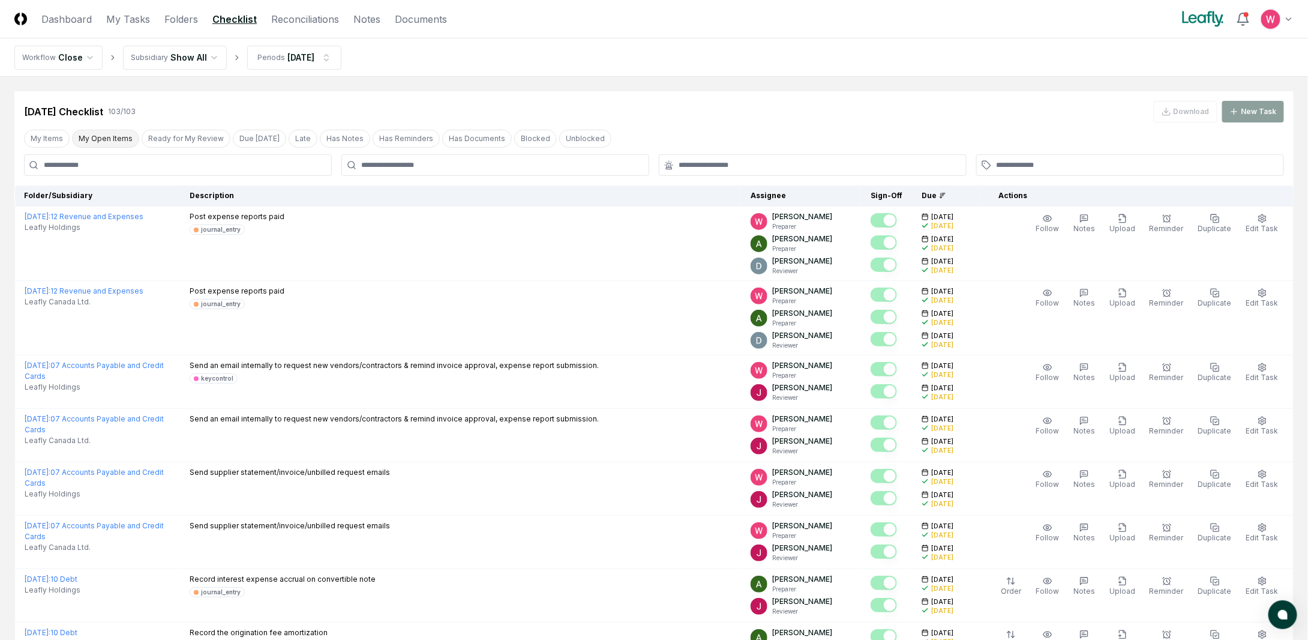
click at [115, 142] on button "My Open Items" at bounding box center [105, 139] width 67 height 18
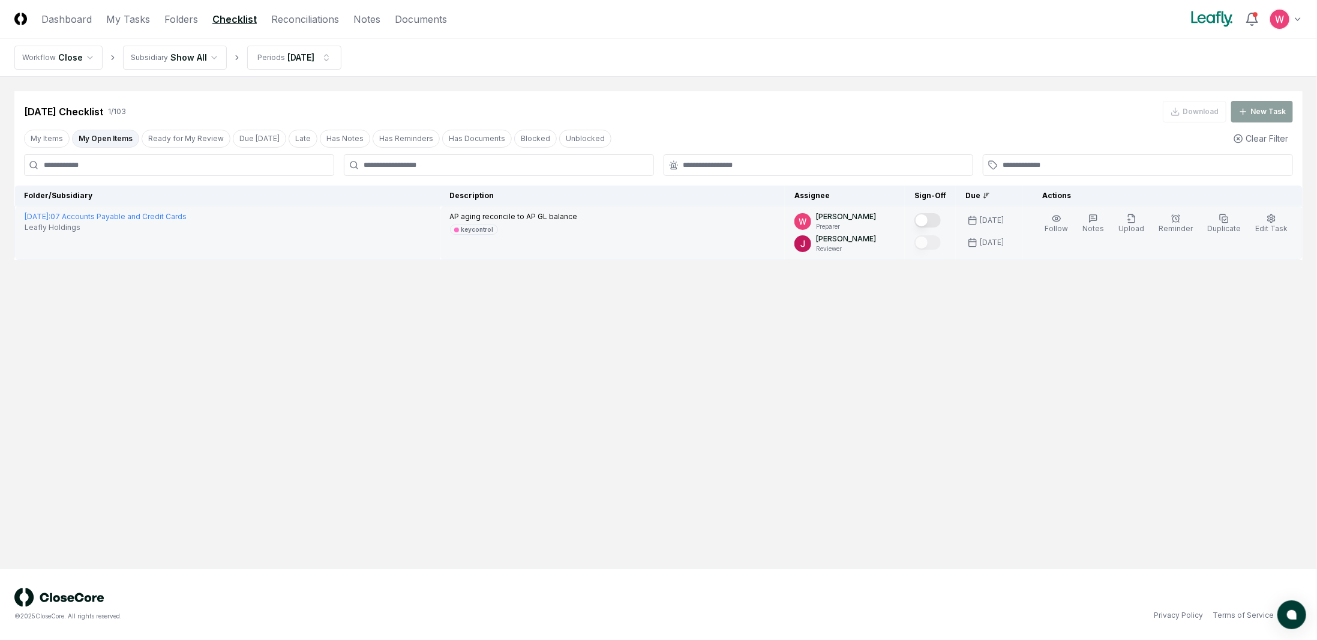
click at [938, 218] on button "Mark complete" at bounding box center [927, 220] width 26 height 14
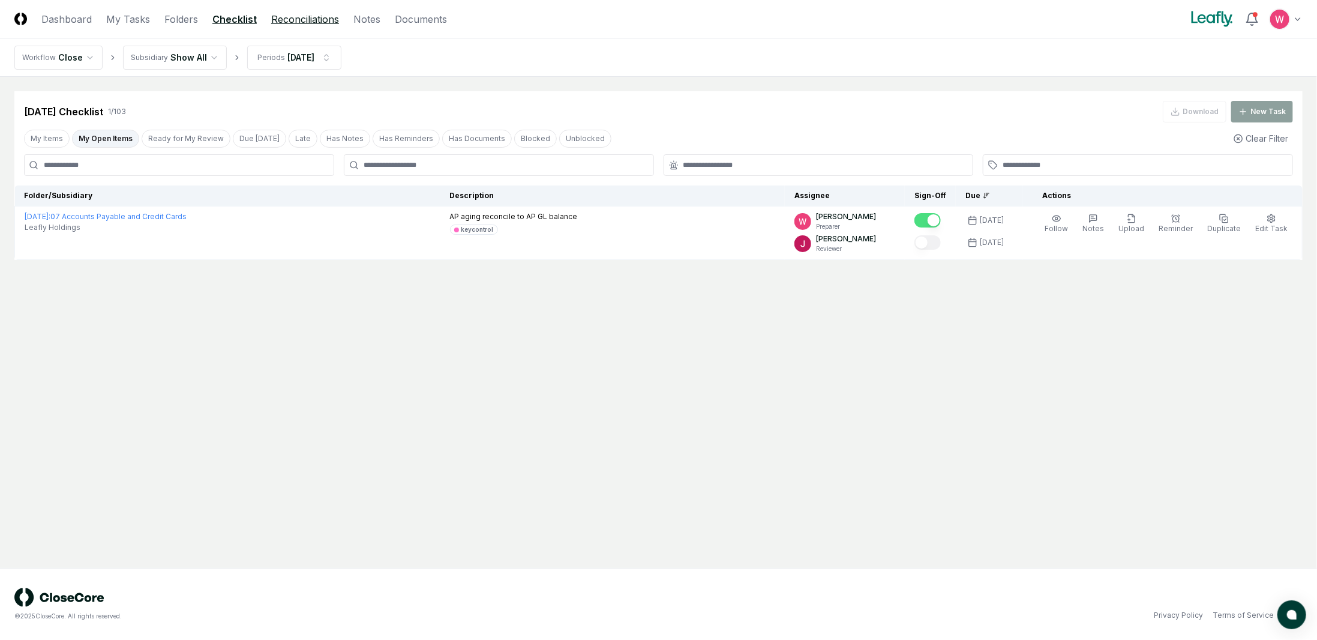
click at [308, 20] on link "Reconciliations" at bounding box center [305, 19] width 68 height 14
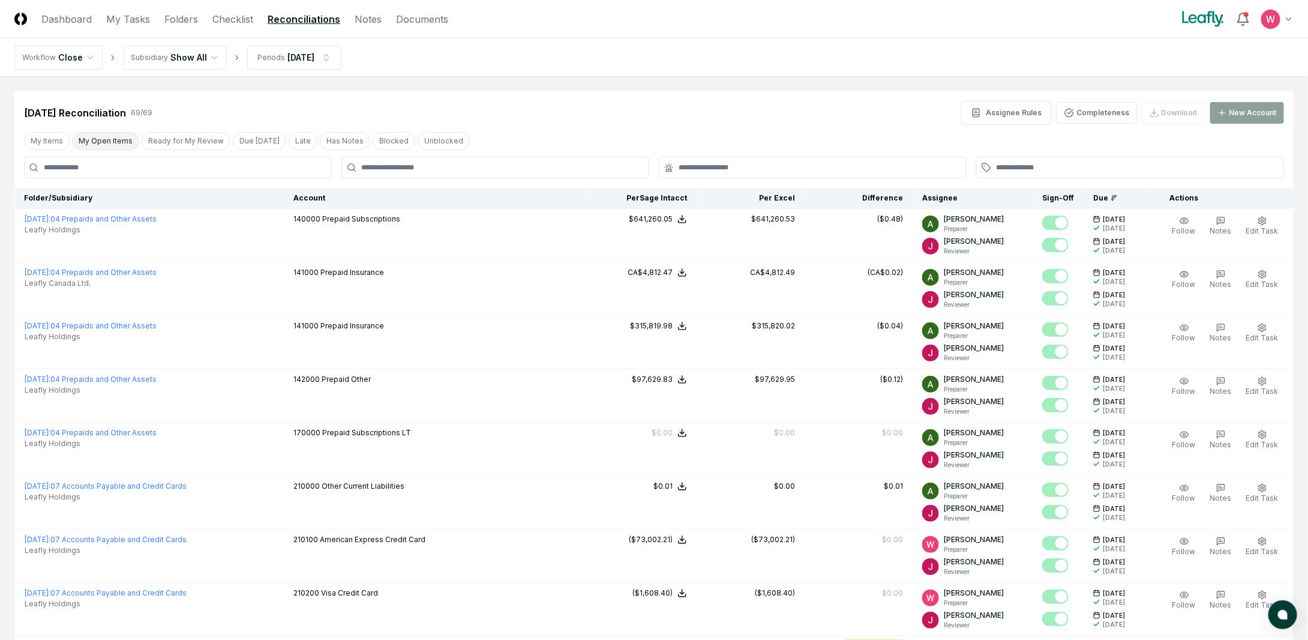
click at [112, 139] on button "My Open Items" at bounding box center [105, 141] width 67 height 18
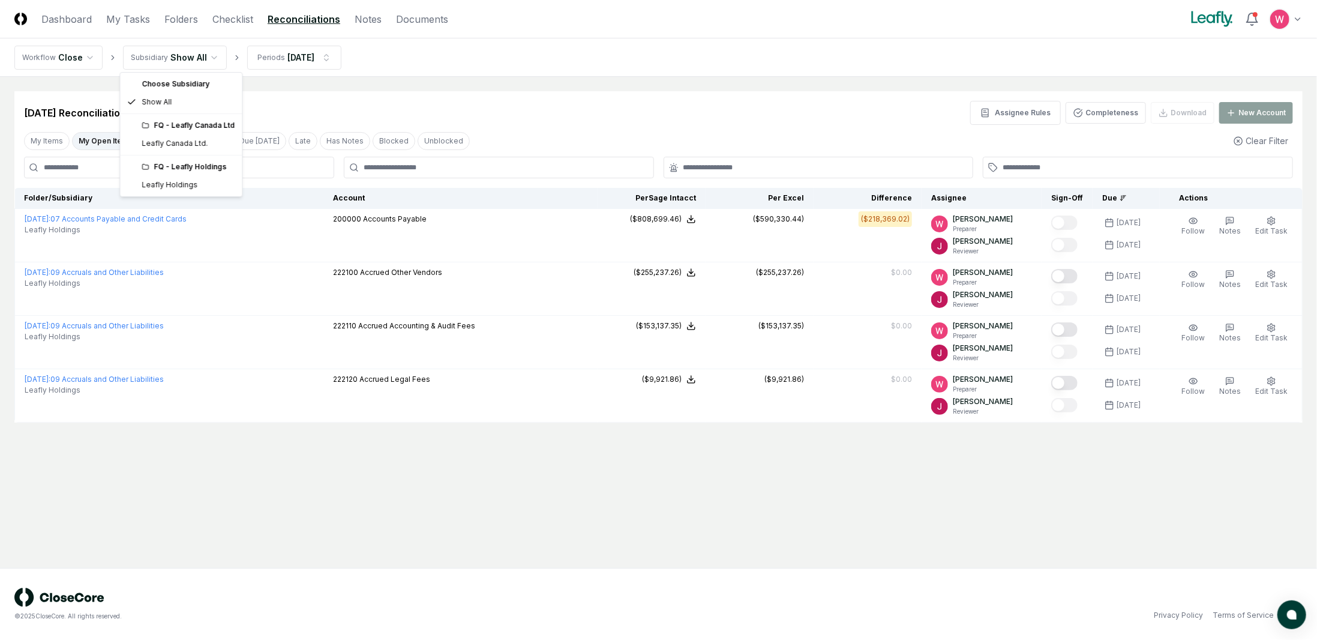
click at [204, 59] on html "CloseCore Dashboard My Tasks Folders Checklist Reconciliations Notes Documents …" at bounding box center [658, 320] width 1317 height 640
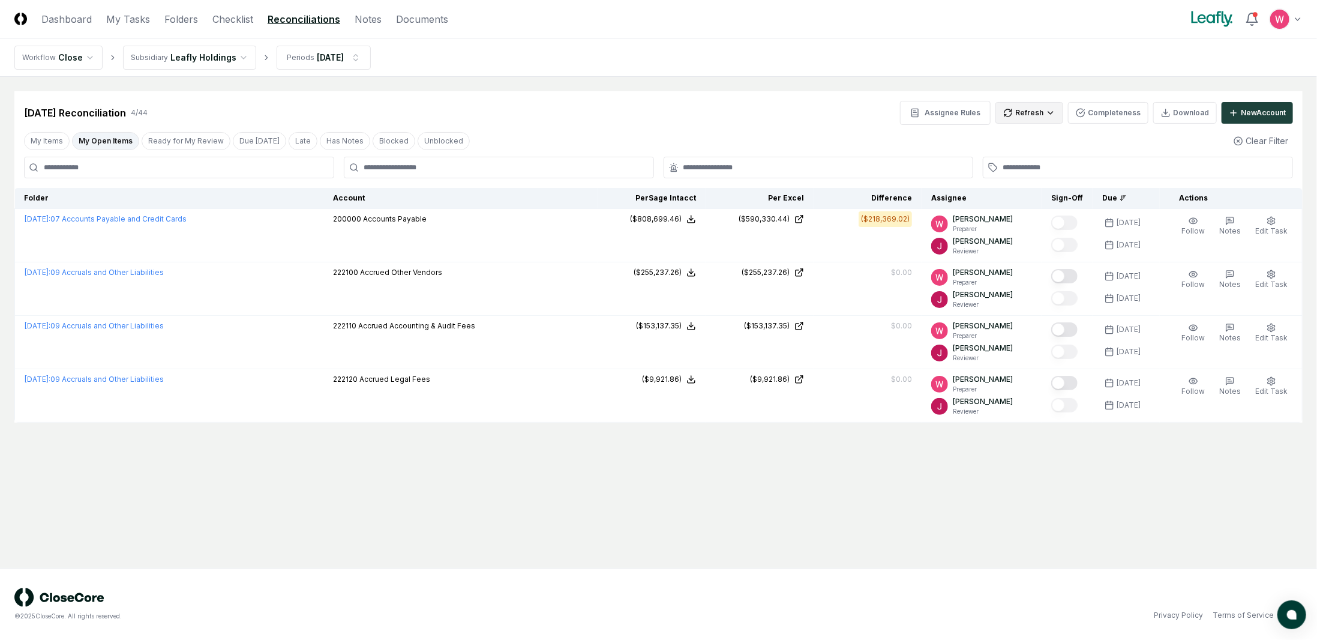
click at [1037, 122] on html "CloseCore Dashboard My Tasks Folders Checklist Reconciliations Notes Documents …" at bounding box center [658, 320] width 1317 height 640
click at [1022, 170] on div "All" at bounding box center [1033, 174] width 71 height 18
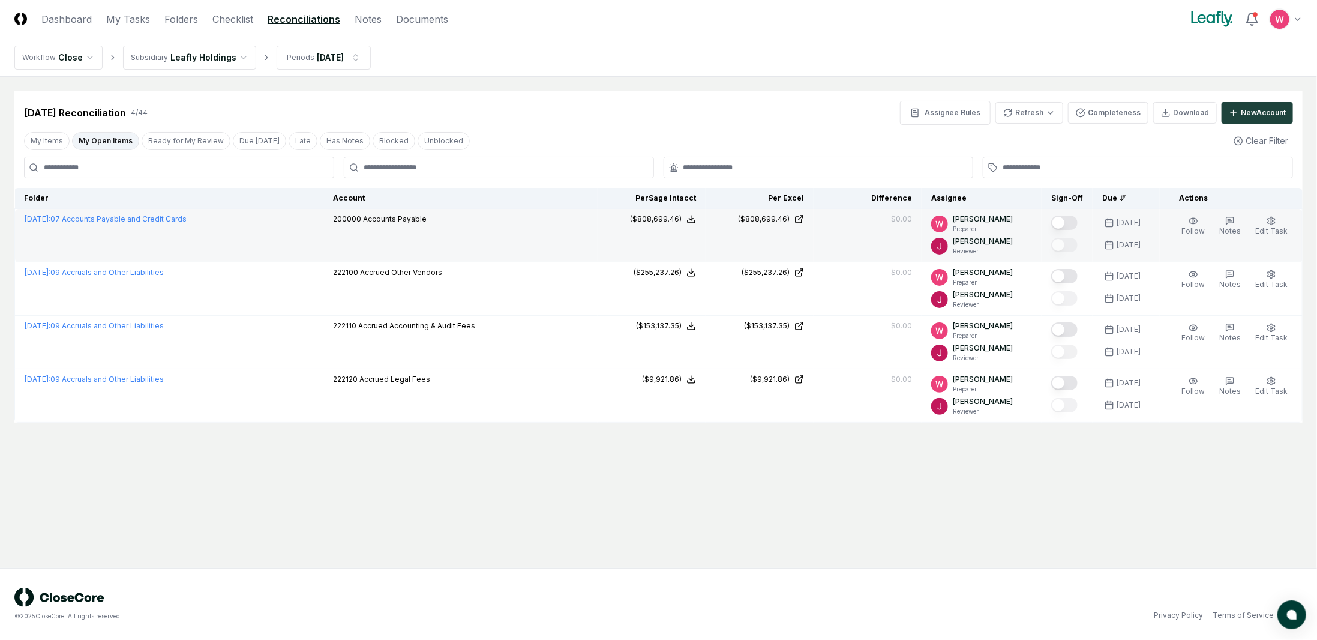
click at [1066, 221] on button "Mark complete" at bounding box center [1064, 222] width 26 height 14
click at [71, 20] on link "Dashboard" at bounding box center [66, 19] width 50 height 14
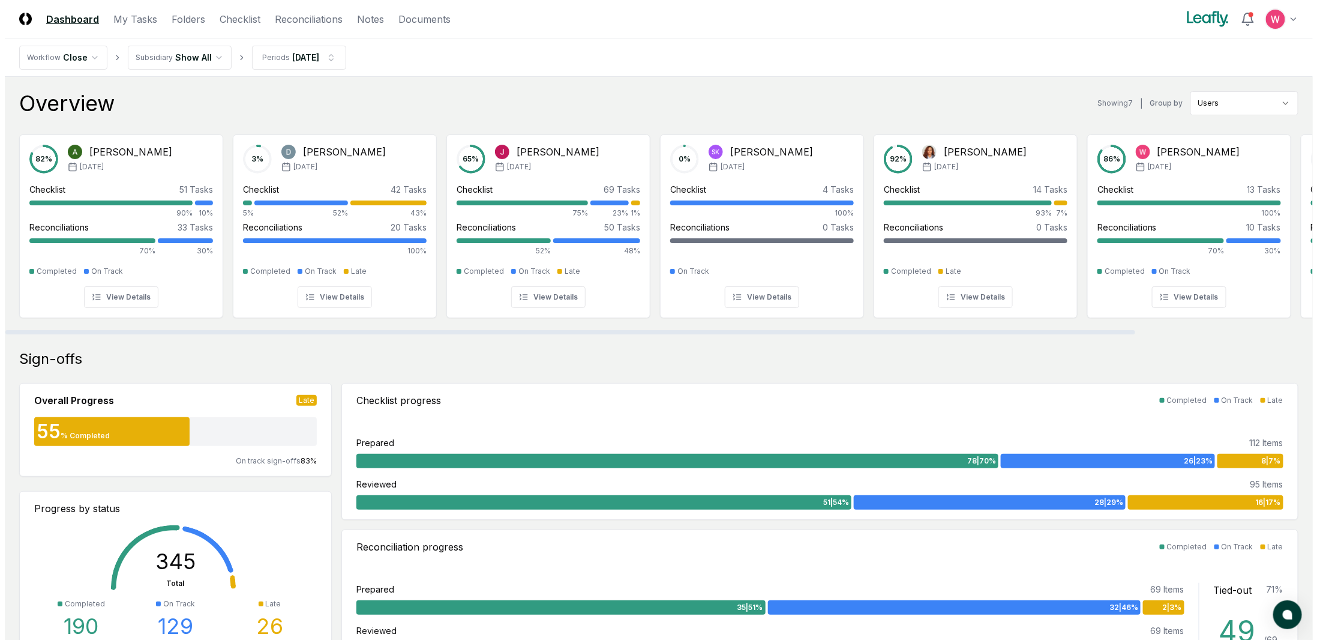
scroll to position [0, 206]
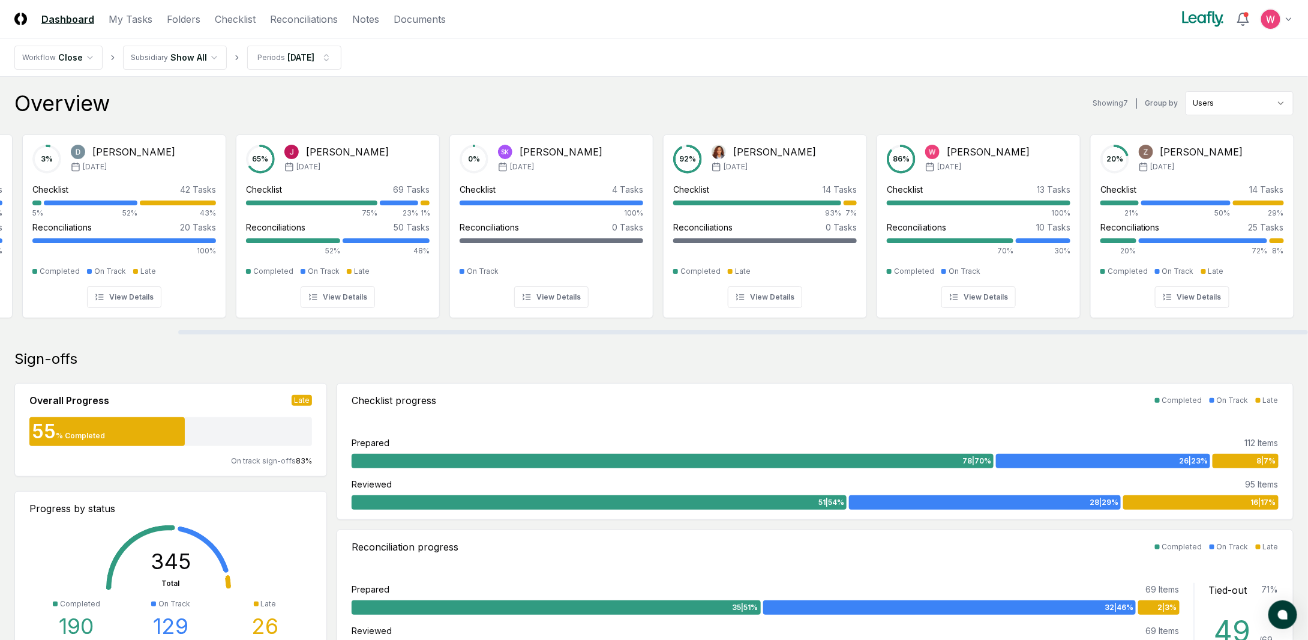
drag, startPoint x: 632, startPoint y: 332, endPoint x: 1001, endPoint y: 310, distance: 369.6
click at [1001, 330] on div at bounding box center [743, 332] width 1130 height 4
click at [318, 22] on link "Reconciliations" at bounding box center [304, 19] width 68 height 14
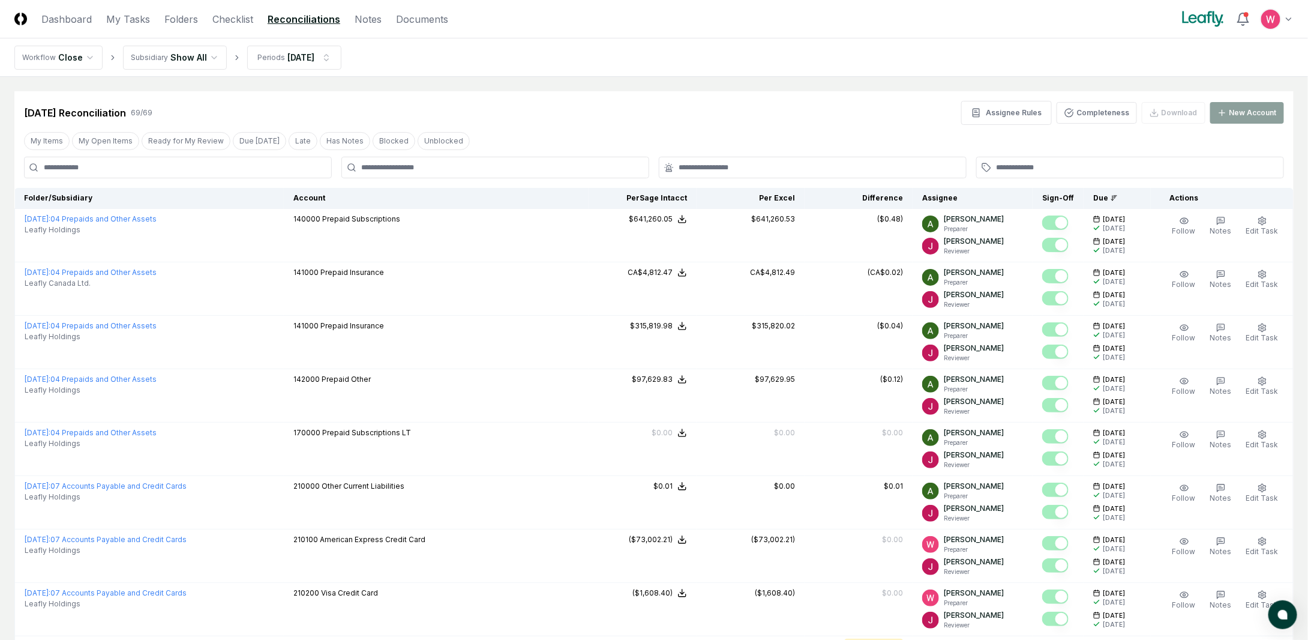
click at [113, 144] on button "My Open Items" at bounding box center [105, 141] width 67 height 18
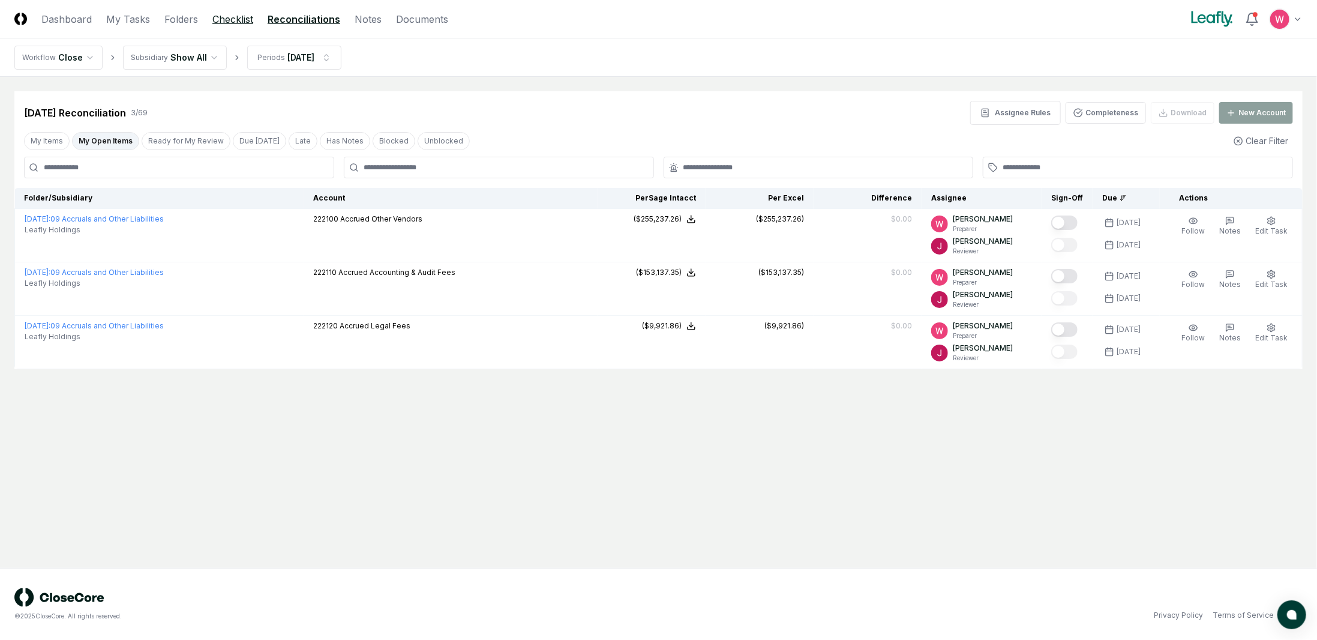
click at [226, 19] on link "Checklist" at bounding box center [232, 19] width 41 height 14
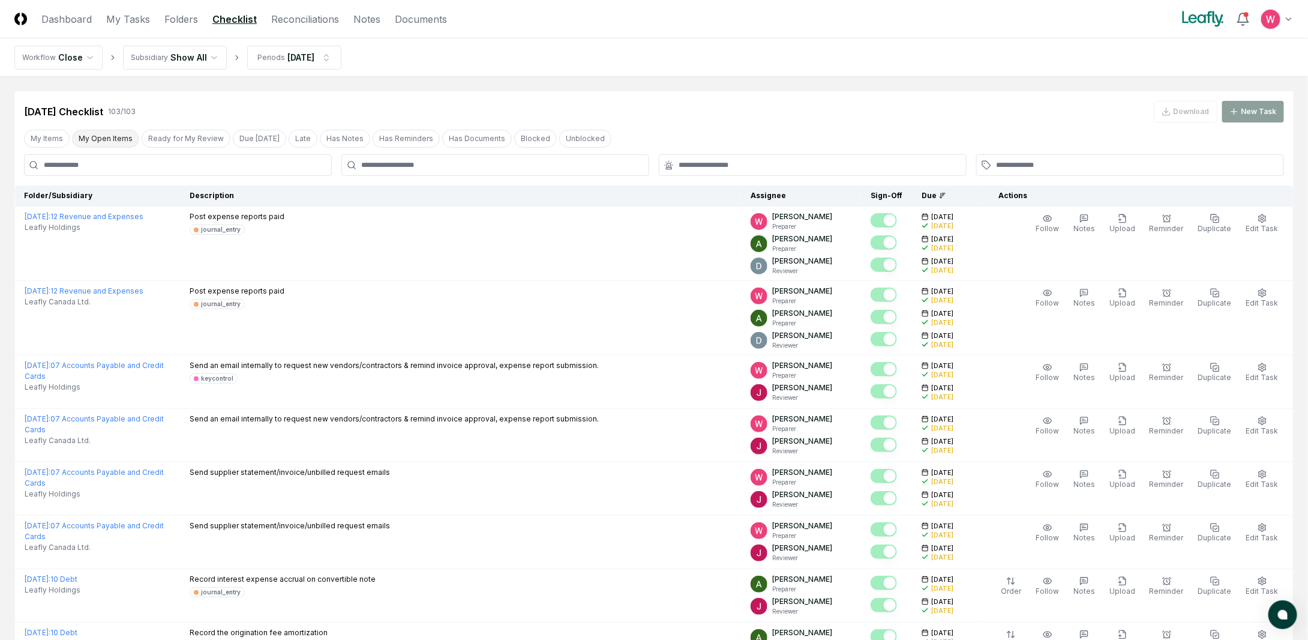
click at [116, 134] on button "My Open Items" at bounding box center [105, 139] width 67 height 18
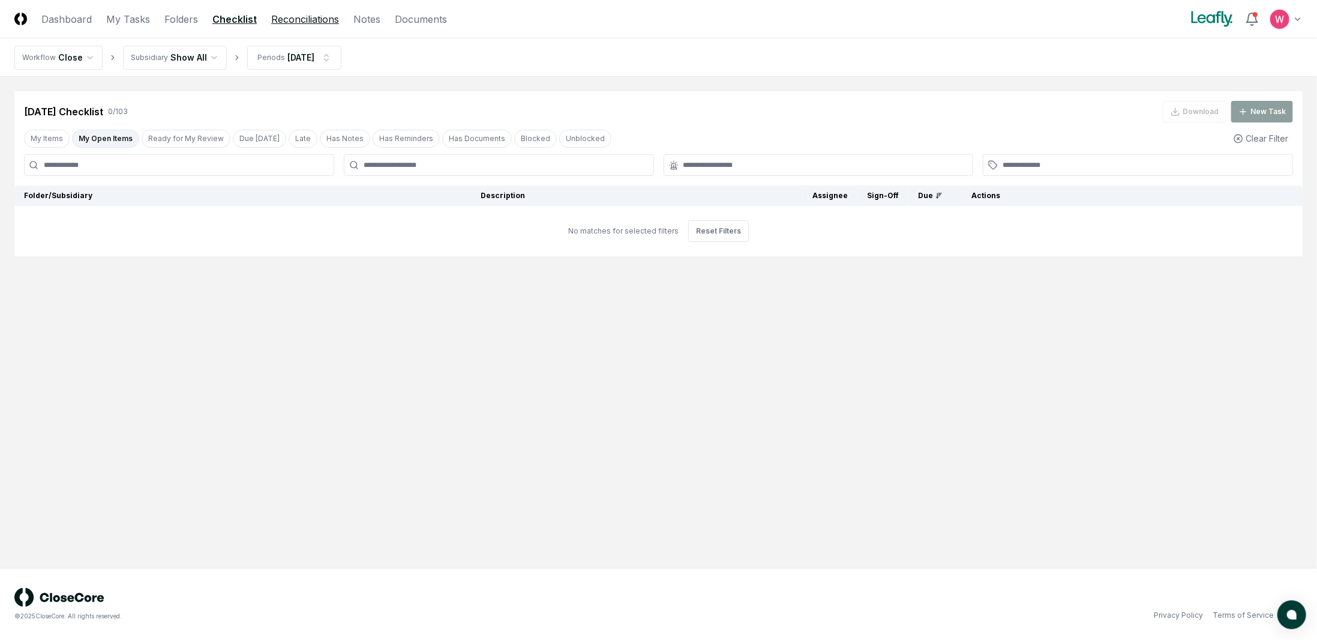
click at [279, 21] on link "Reconciliations" at bounding box center [305, 19] width 68 height 14
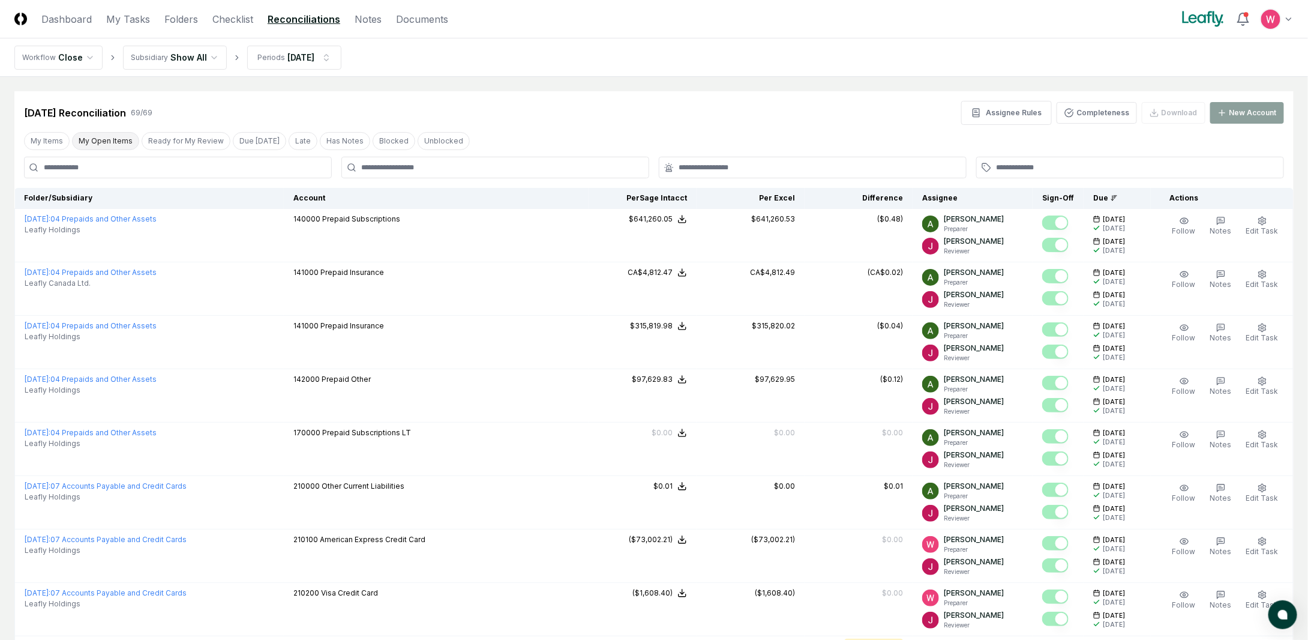
click at [103, 137] on button "My Open Items" at bounding box center [105, 141] width 67 height 18
